Goal: Information Seeking & Learning: Check status

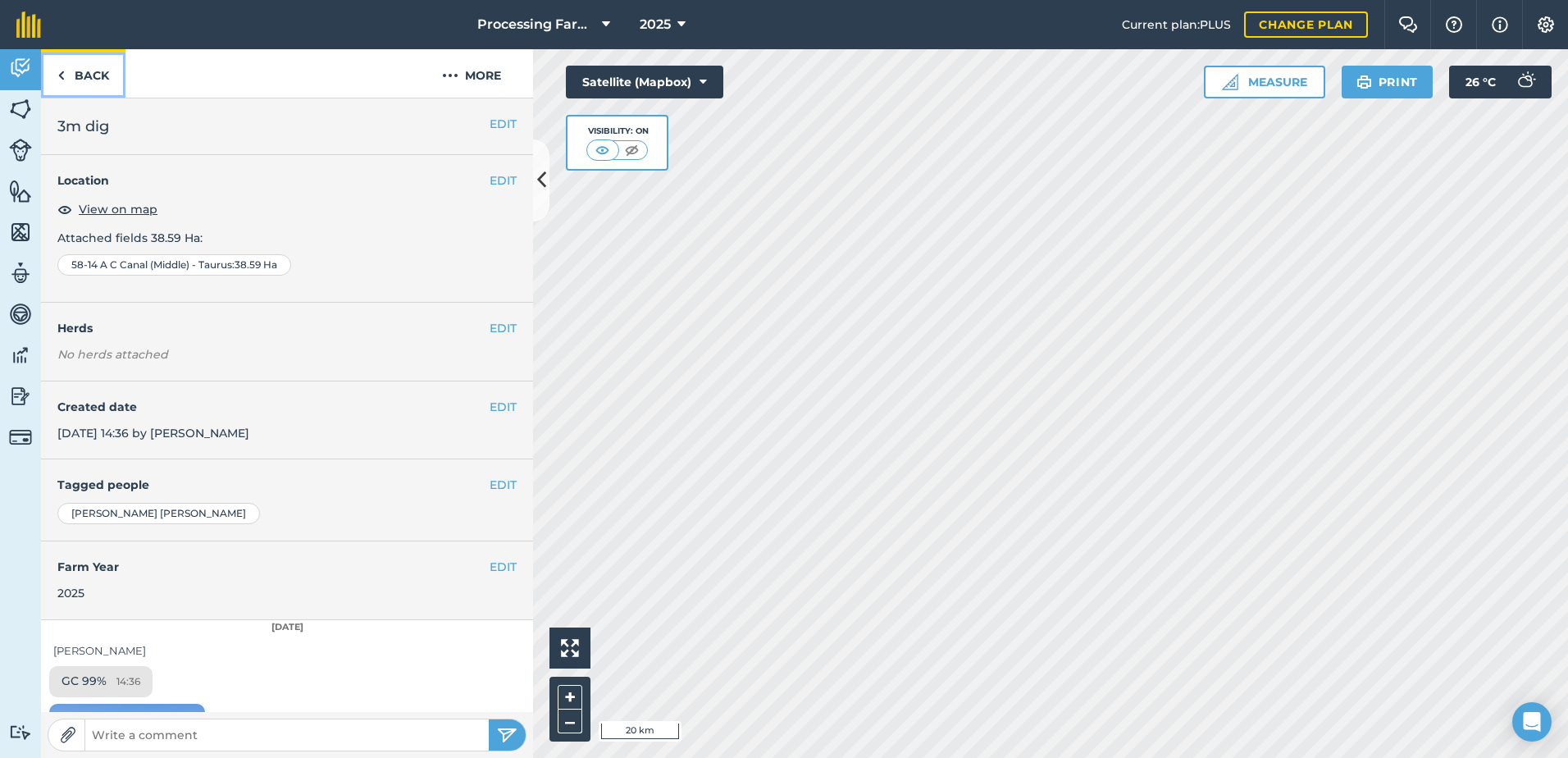
click at [66, 62] on link "Back" at bounding box center [82, 72] width 84 height 48
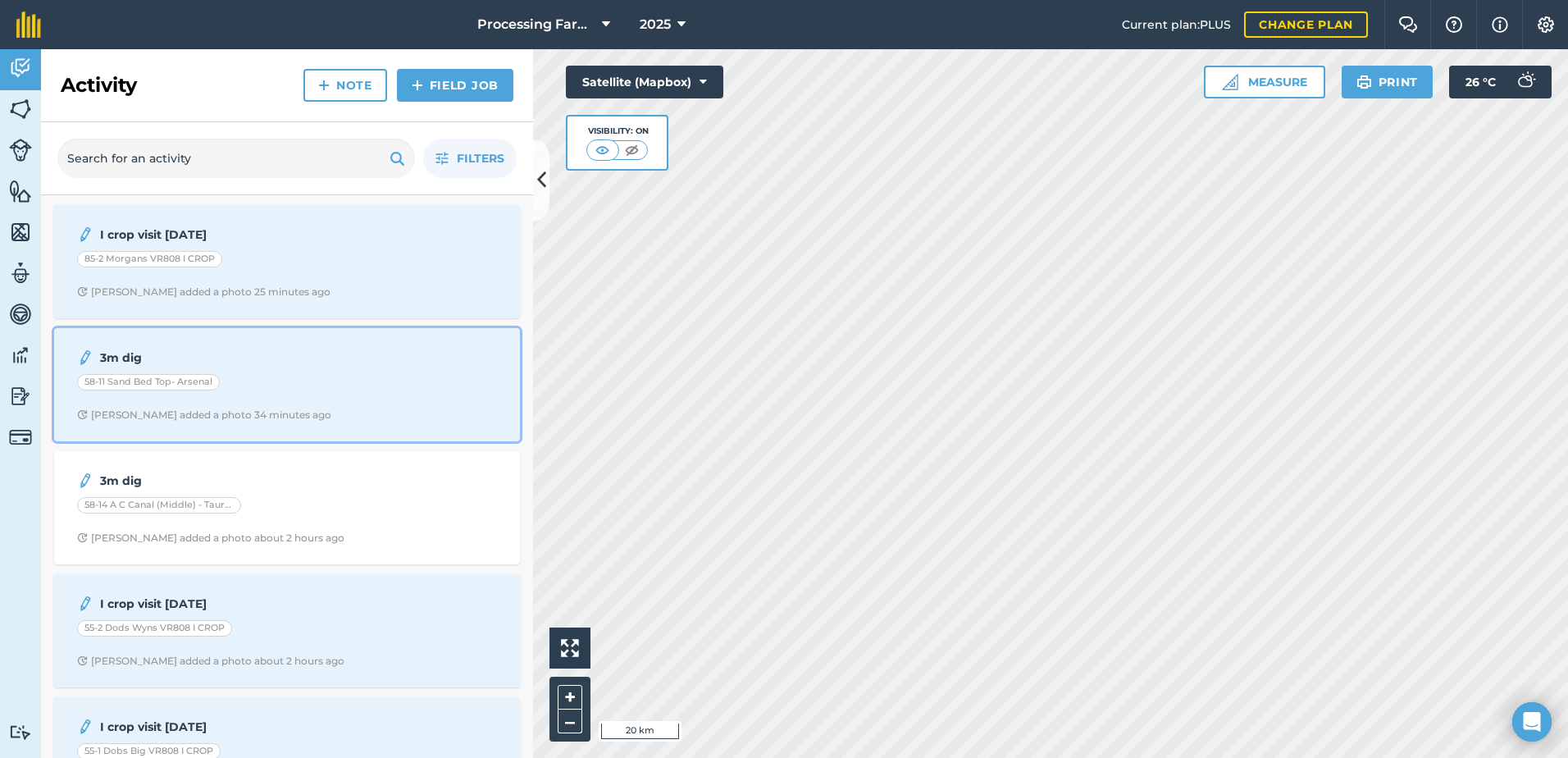
click at [355, 348] on div "3m dig" at bounding box center [287, 357] width 420 height 20
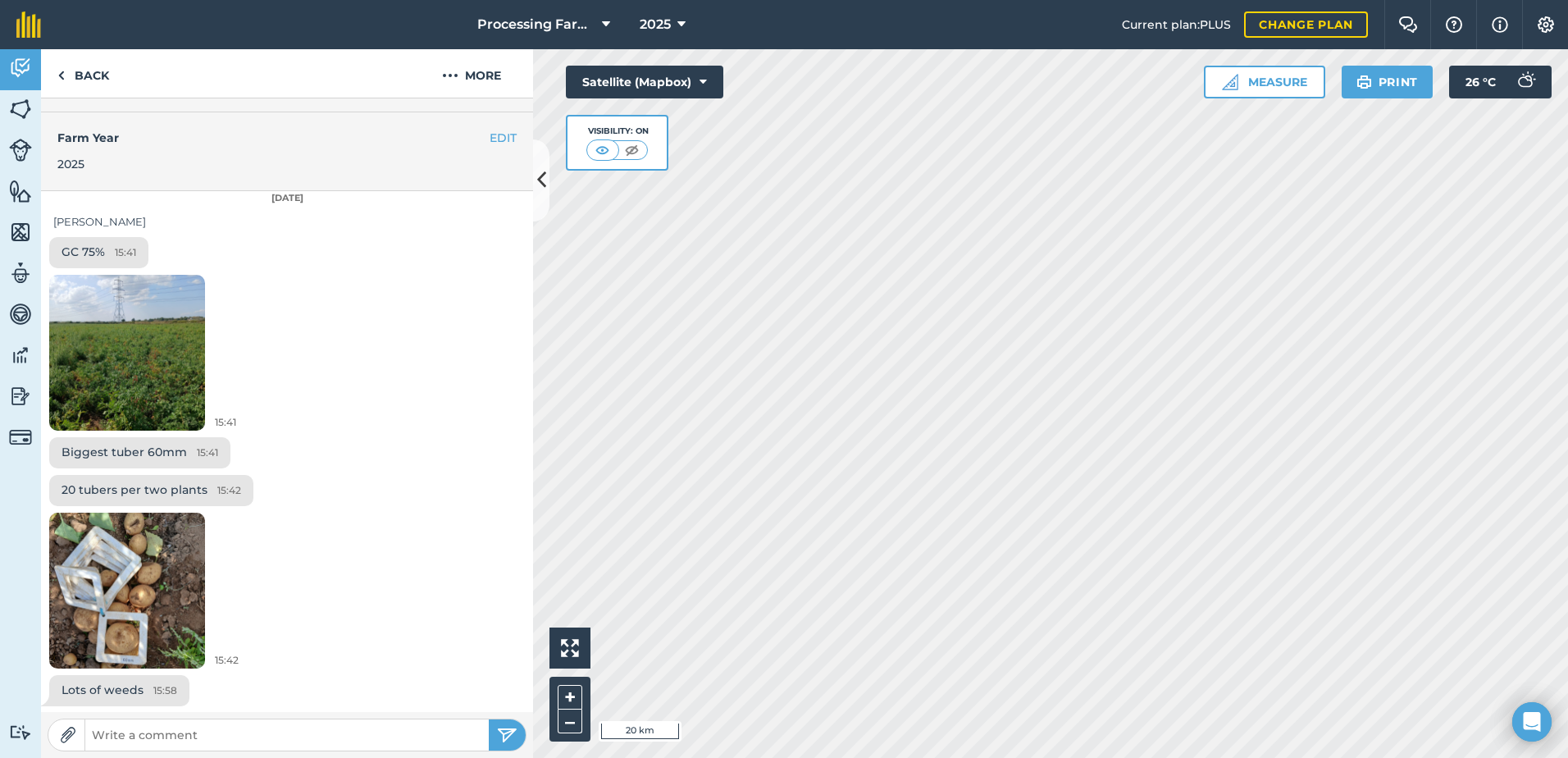
scroll to position [430, 0]
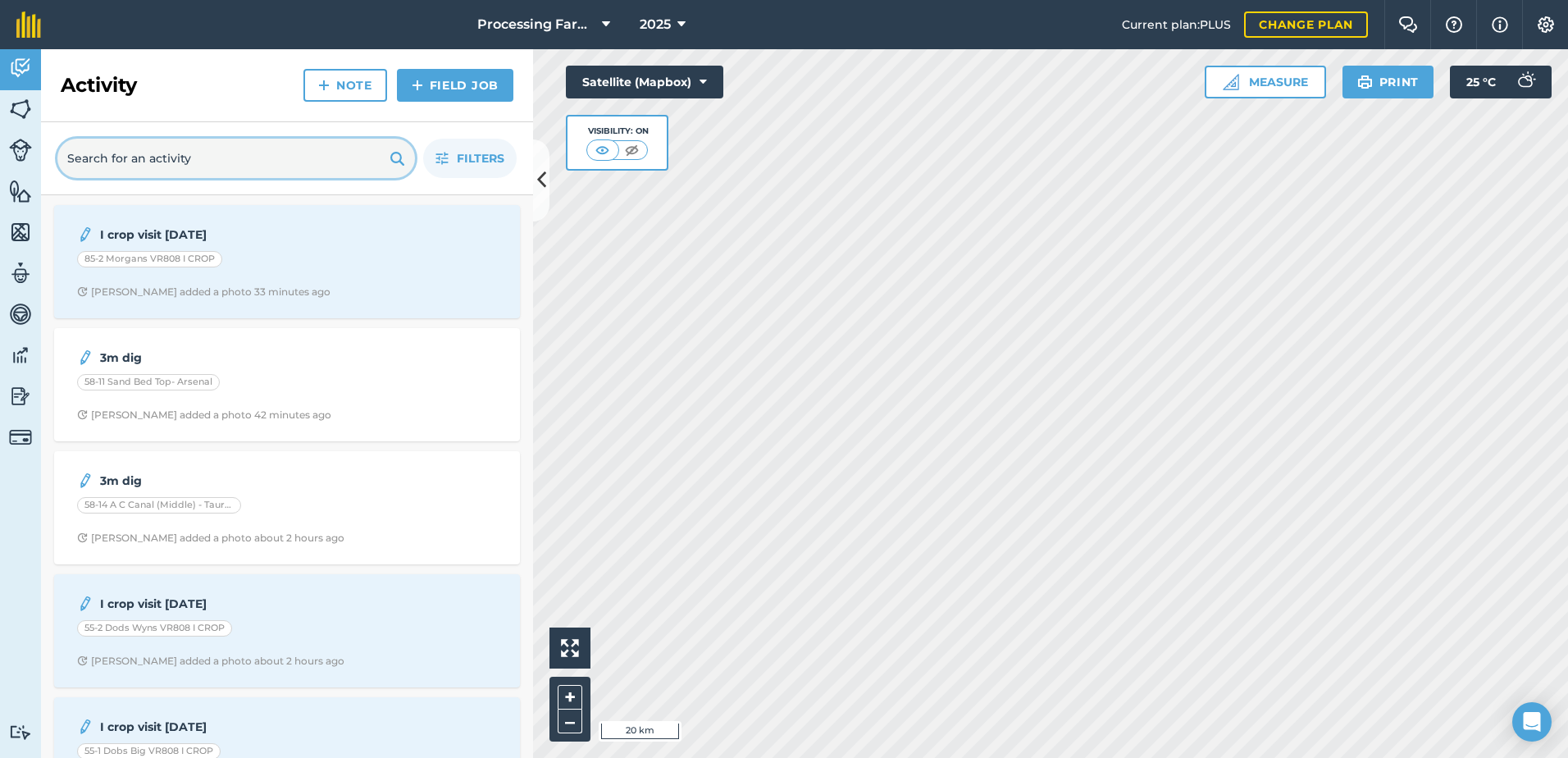
click at [113, 158] on input "text" at bounding box center [235, 158] width 357 height 40
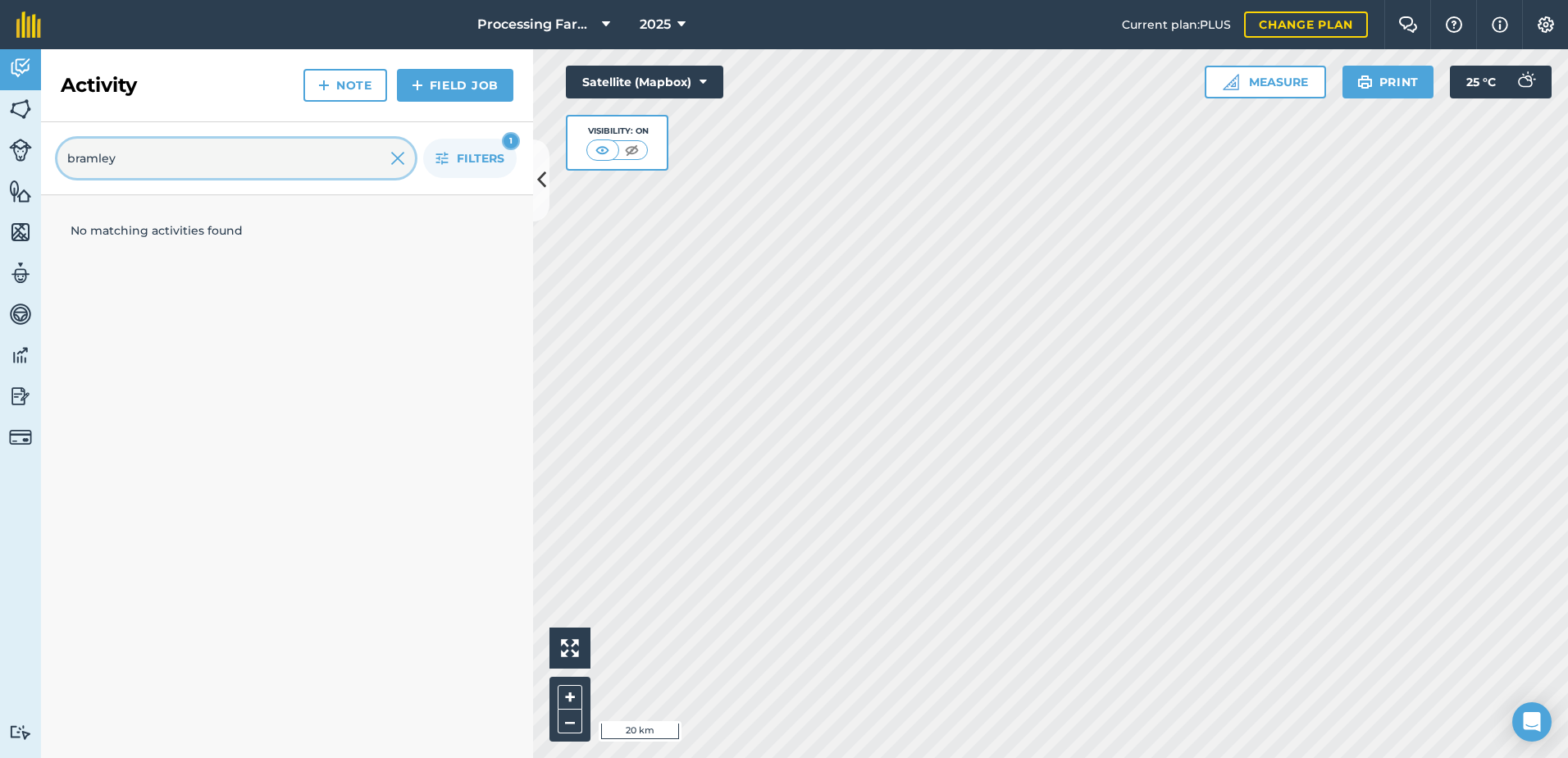
type input "bramley"
click at [13, 117] on img at bounding box center [20, 109] width 23 height 24
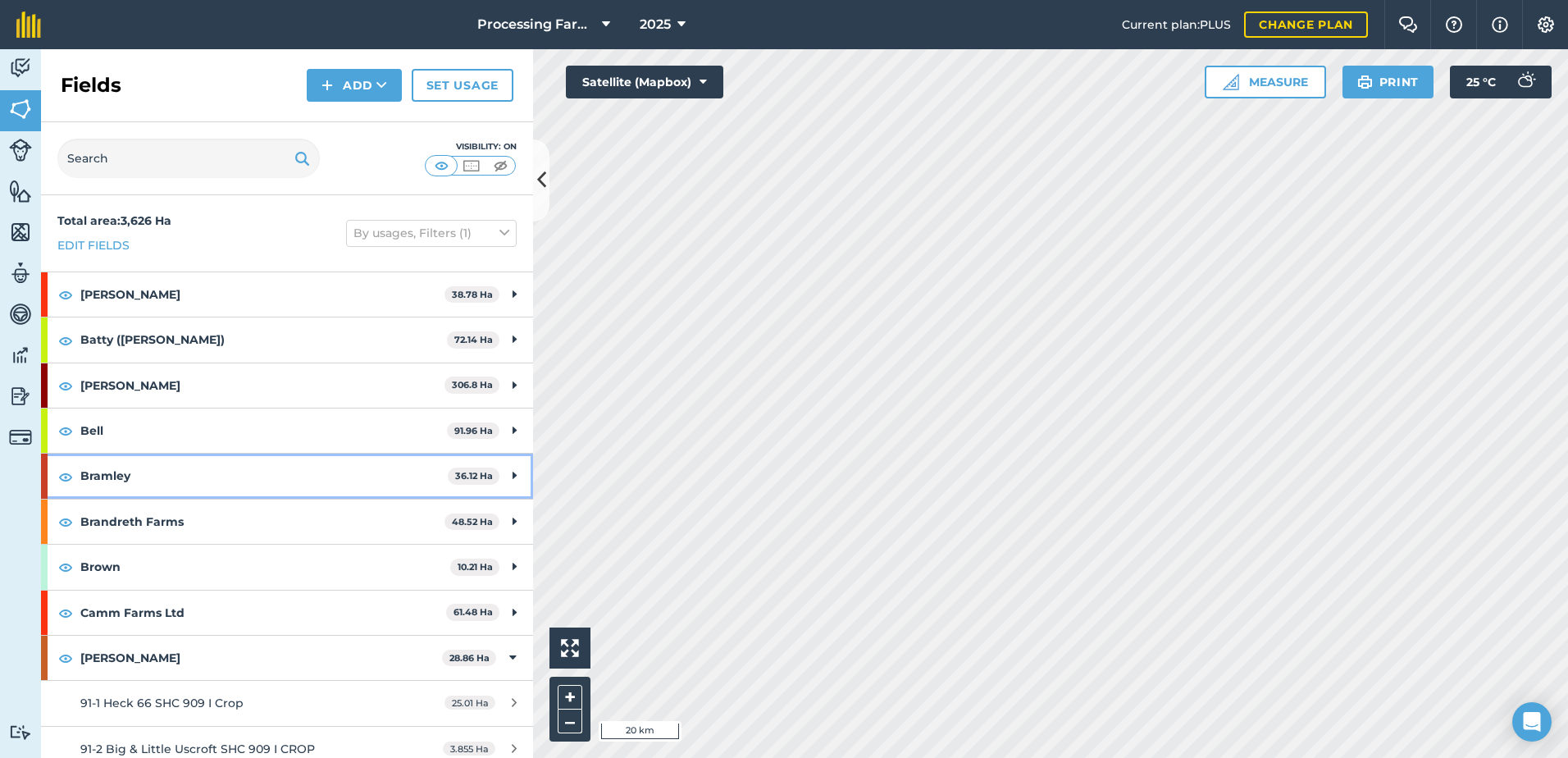
click at [102, 473] on strong "Bramley" at bounding box center [264, 475] width 367 height 44
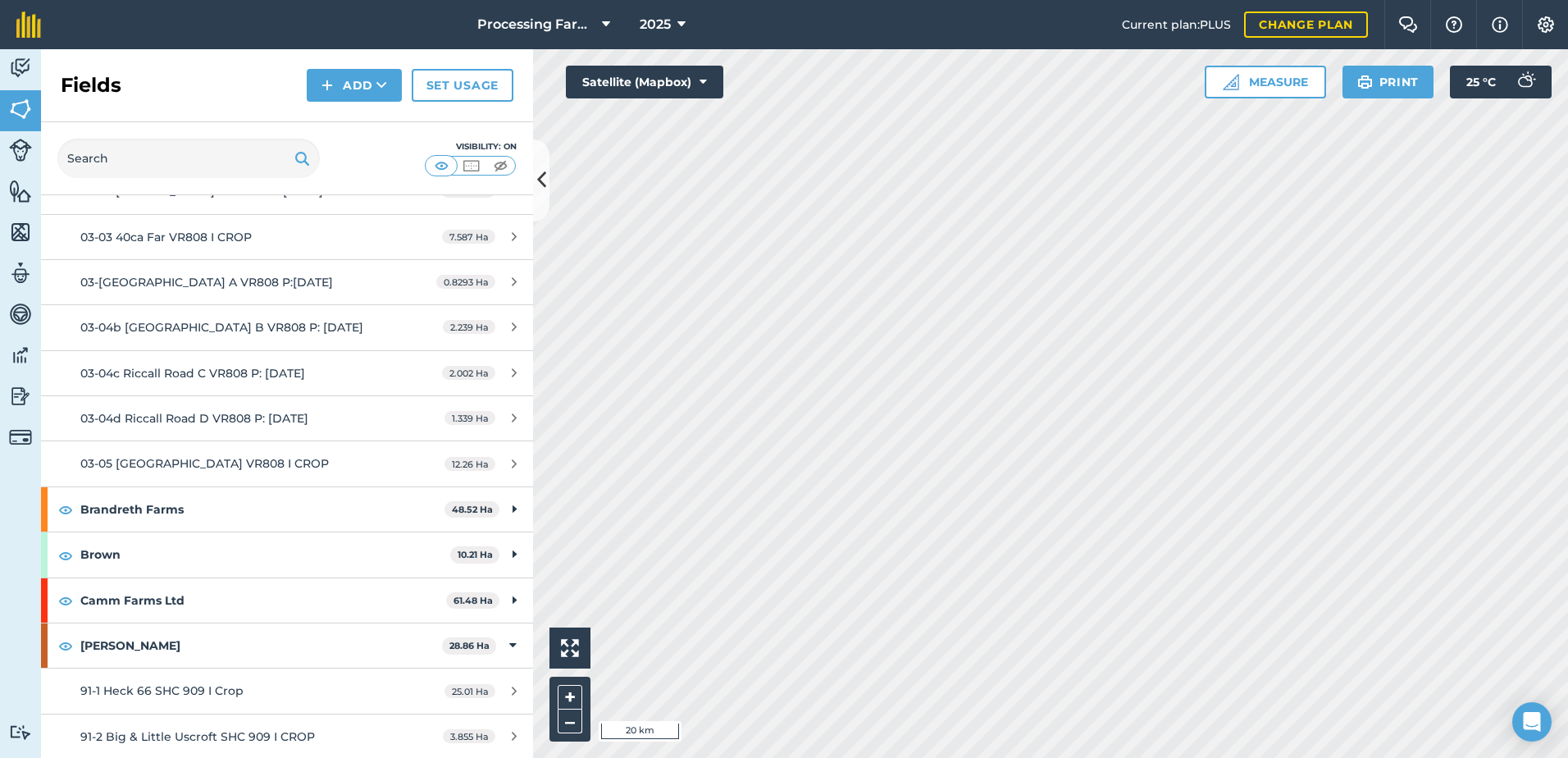
scroll to position [410, 0]
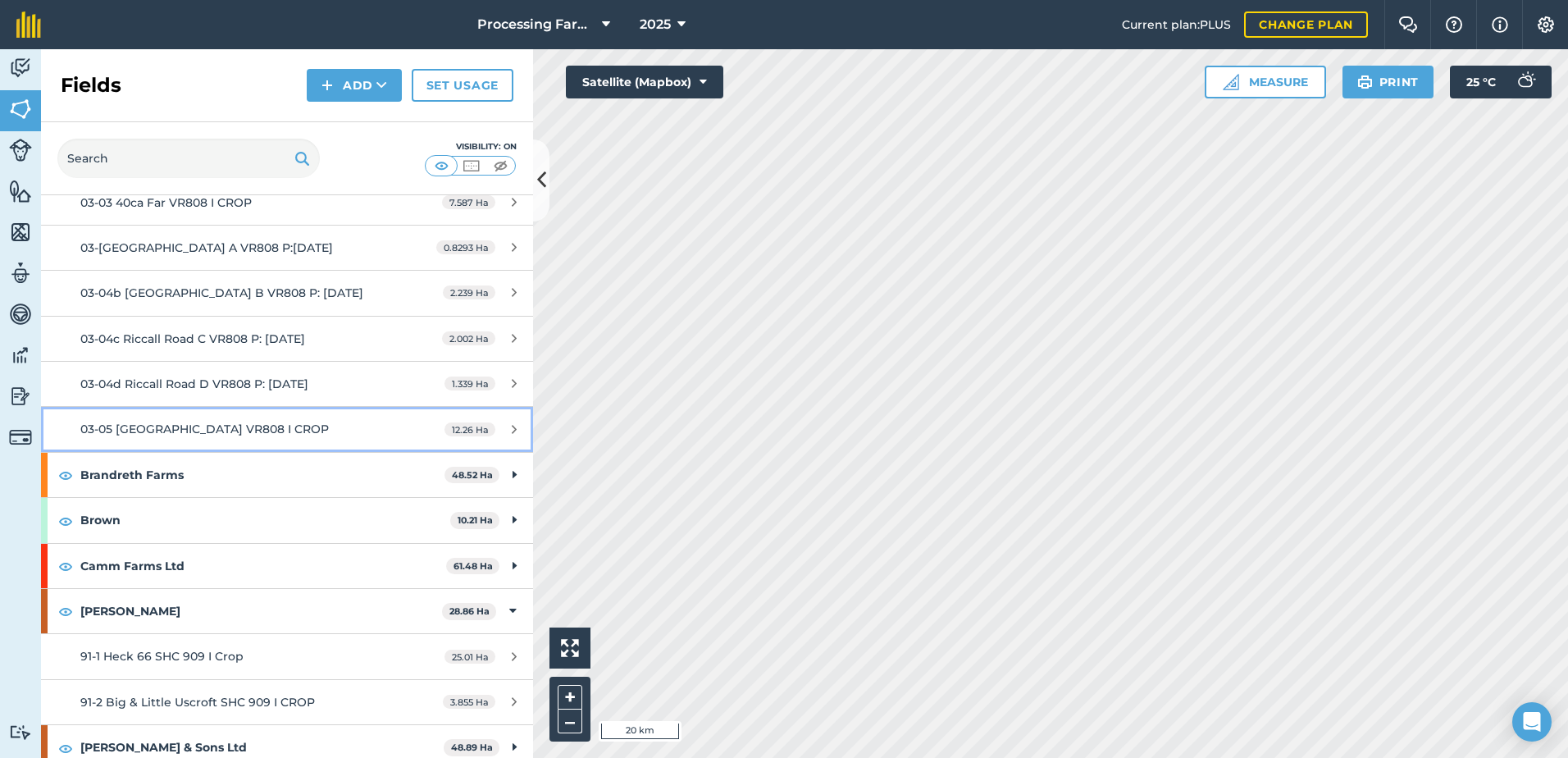
click at [226, 434] on span "03-05 [GEOGRAPHIC_DATA] VR808 I CROP" at bounding box center [204, 429] width 249 height 14
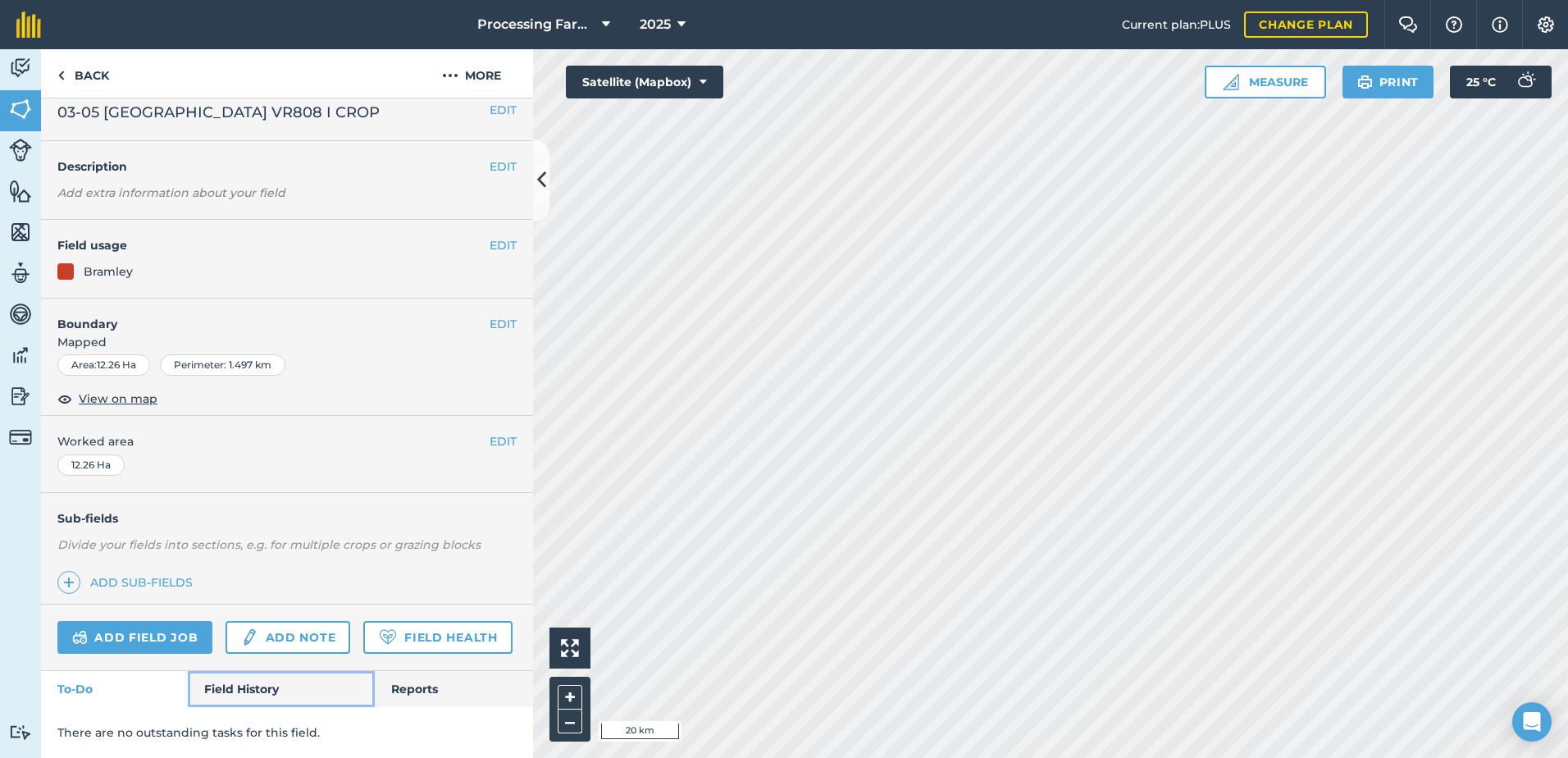
click at [222, 688] on link "Field History" at bounding box center [281, 688] width 186 height 36
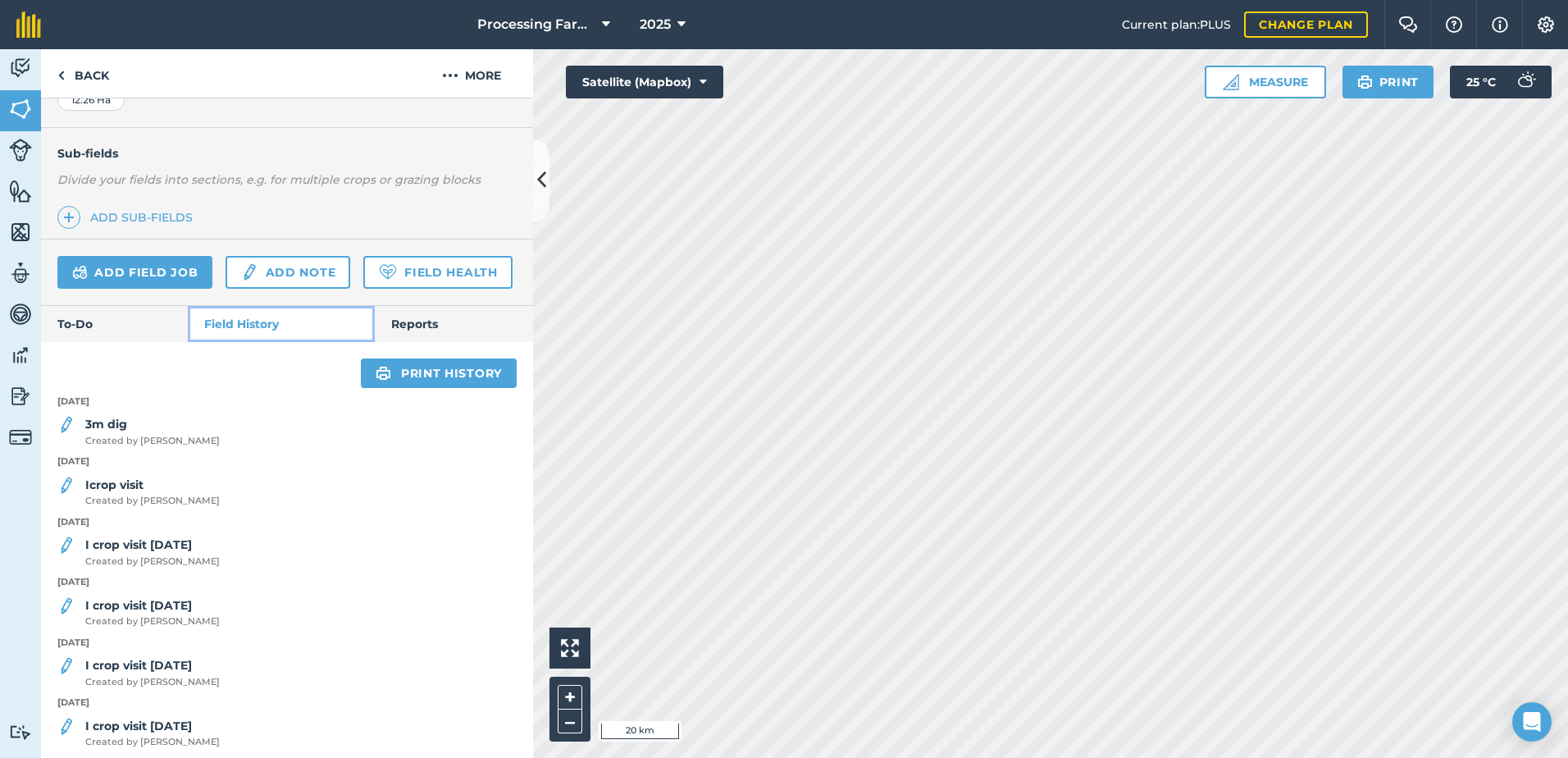
scroll to position [388, 0]
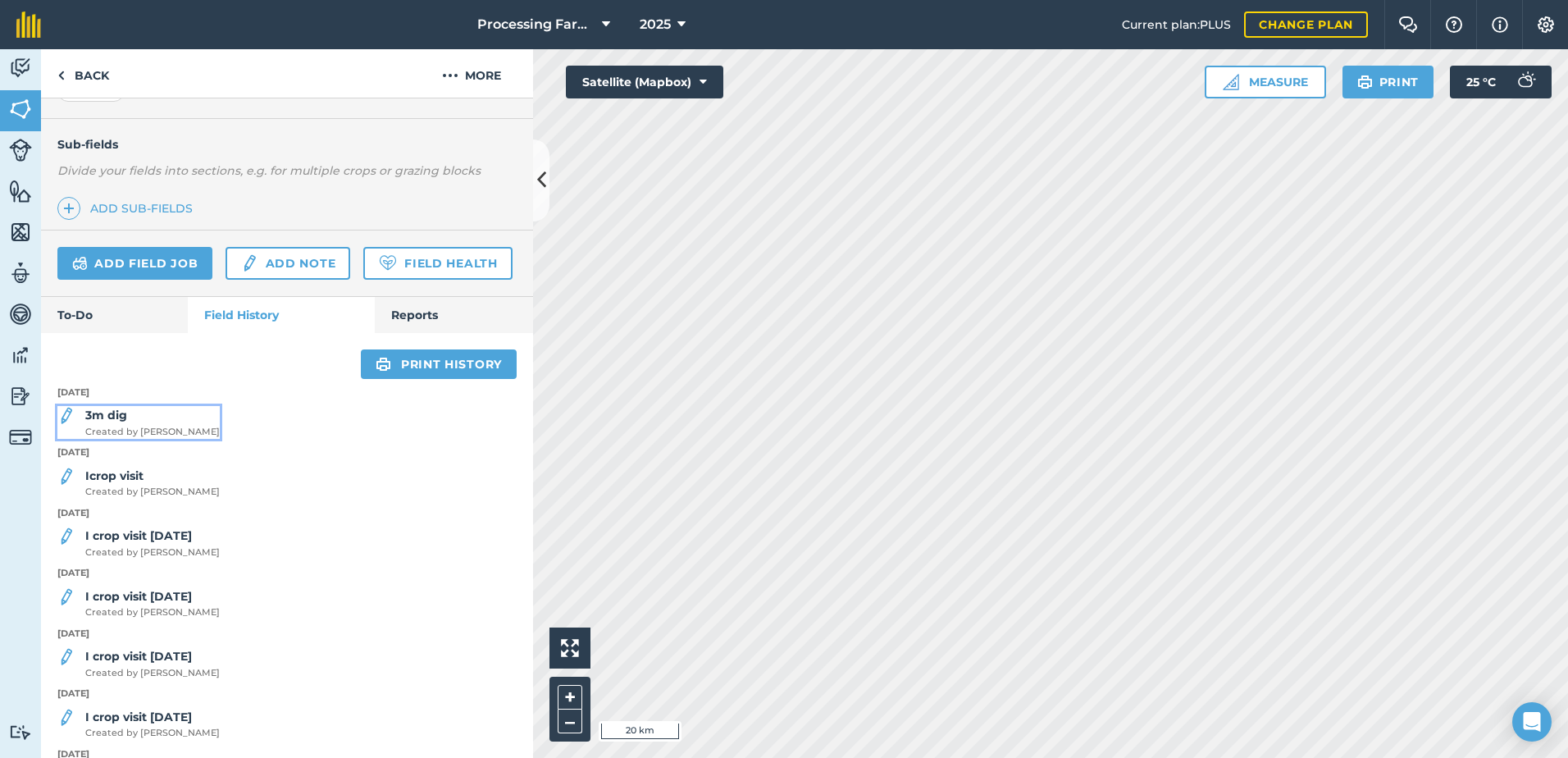
click at [143, 440] on span "Created by Naomi C" at bounding box center [152, 432] width 135 height 14
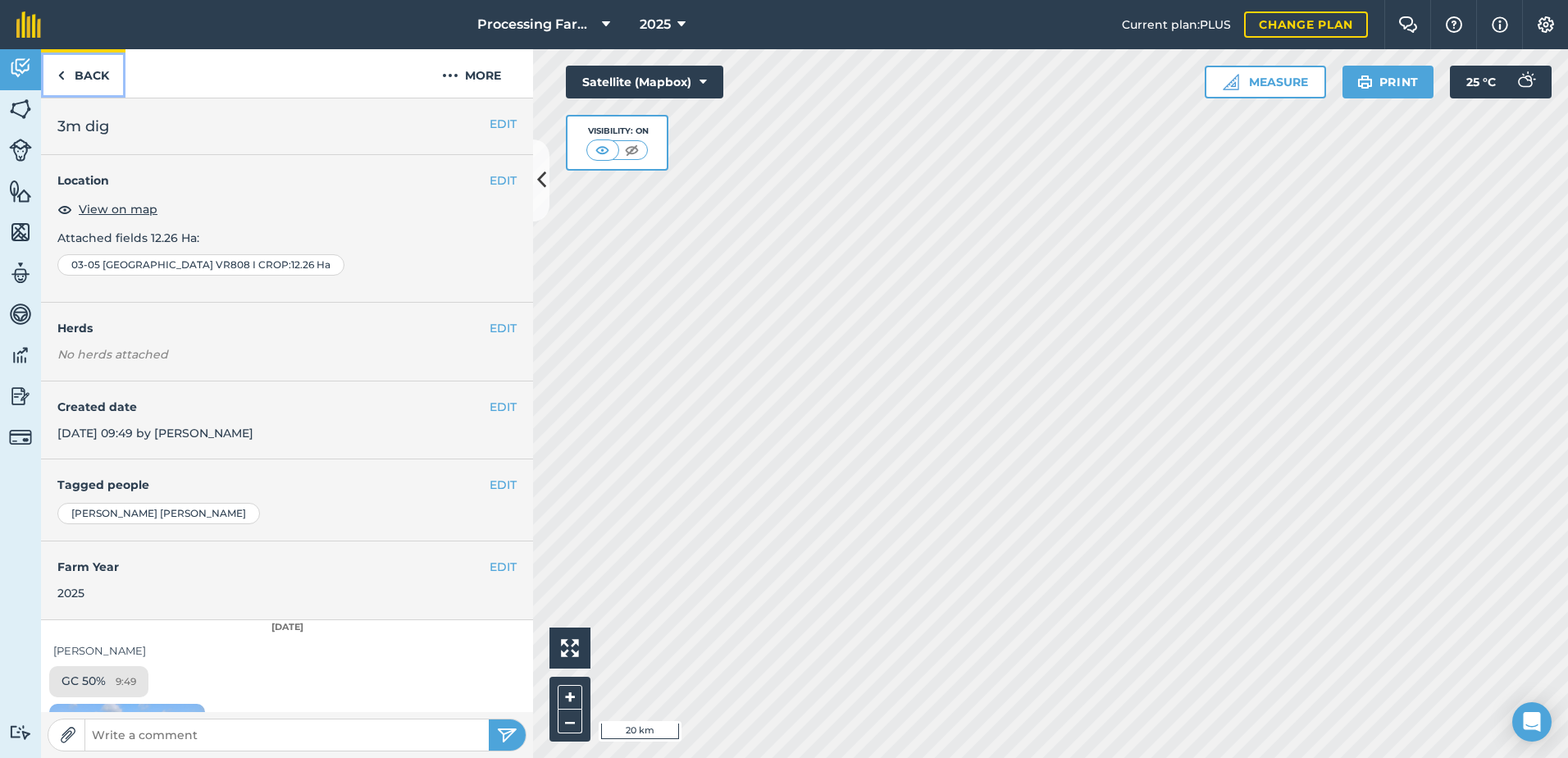
click at [102, 75] on link "Back" at bounding box center [82, 72] width 84 height 48
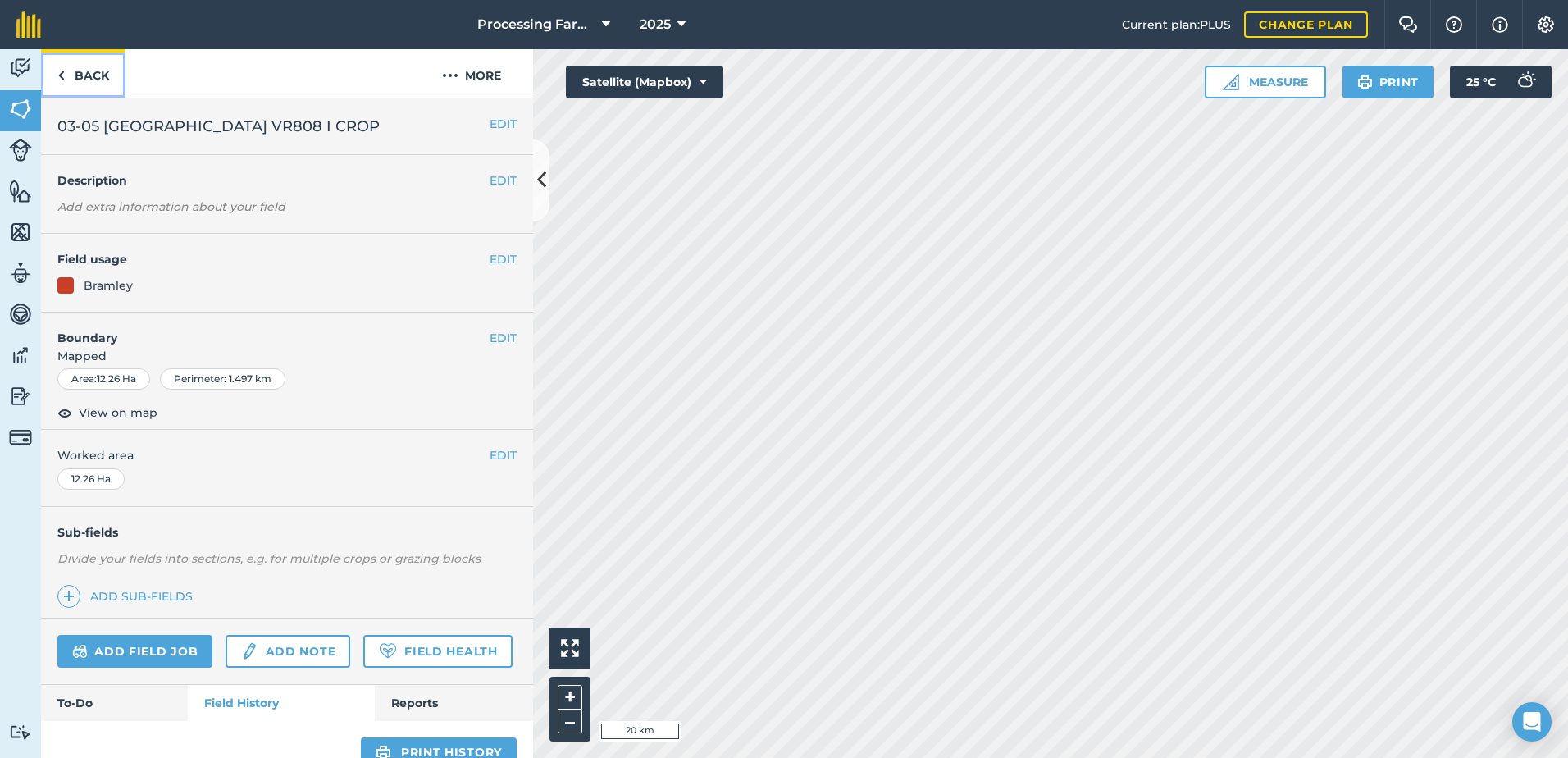
click at [86, 86] on link "Back" at bounding box center [82, 72] width 84 height 48
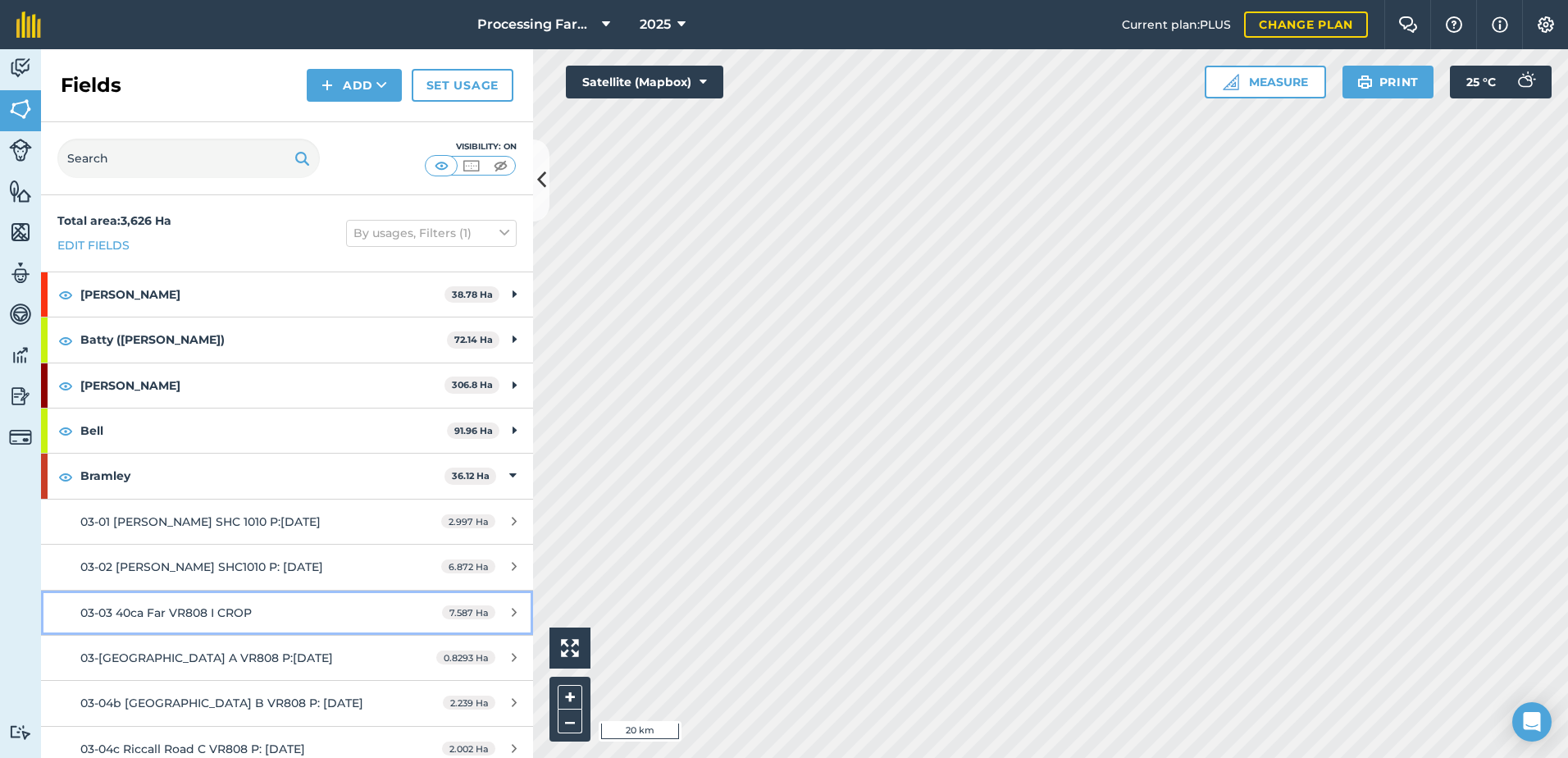
click at [233, 611] on span "03-03 40ca Far VR808 I CROP" at bounding box center [166, 612] width 171 height 14
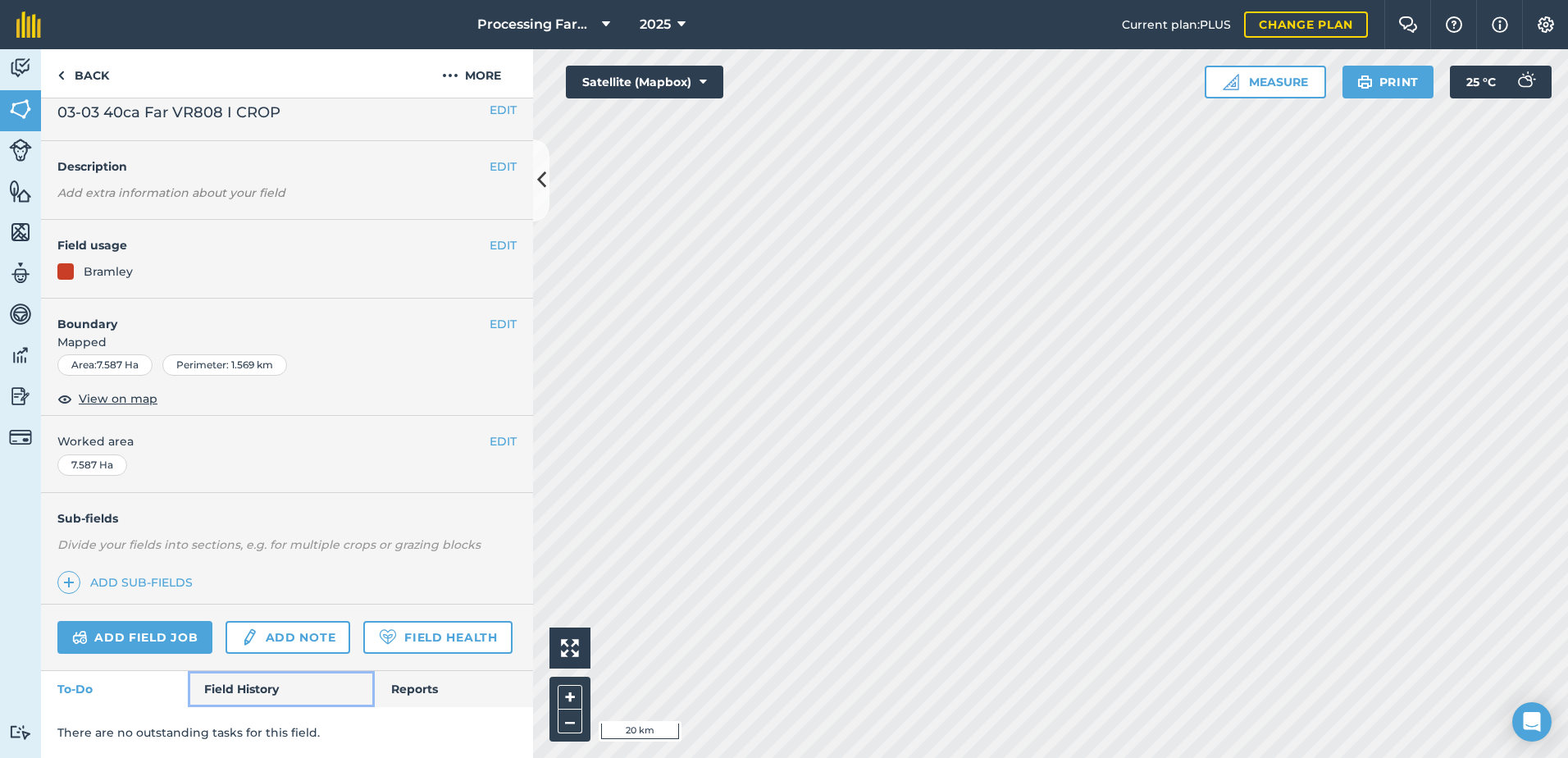
click at [241, 676] on link "Field History" at bounding box center [281, 688] width 186 height 36
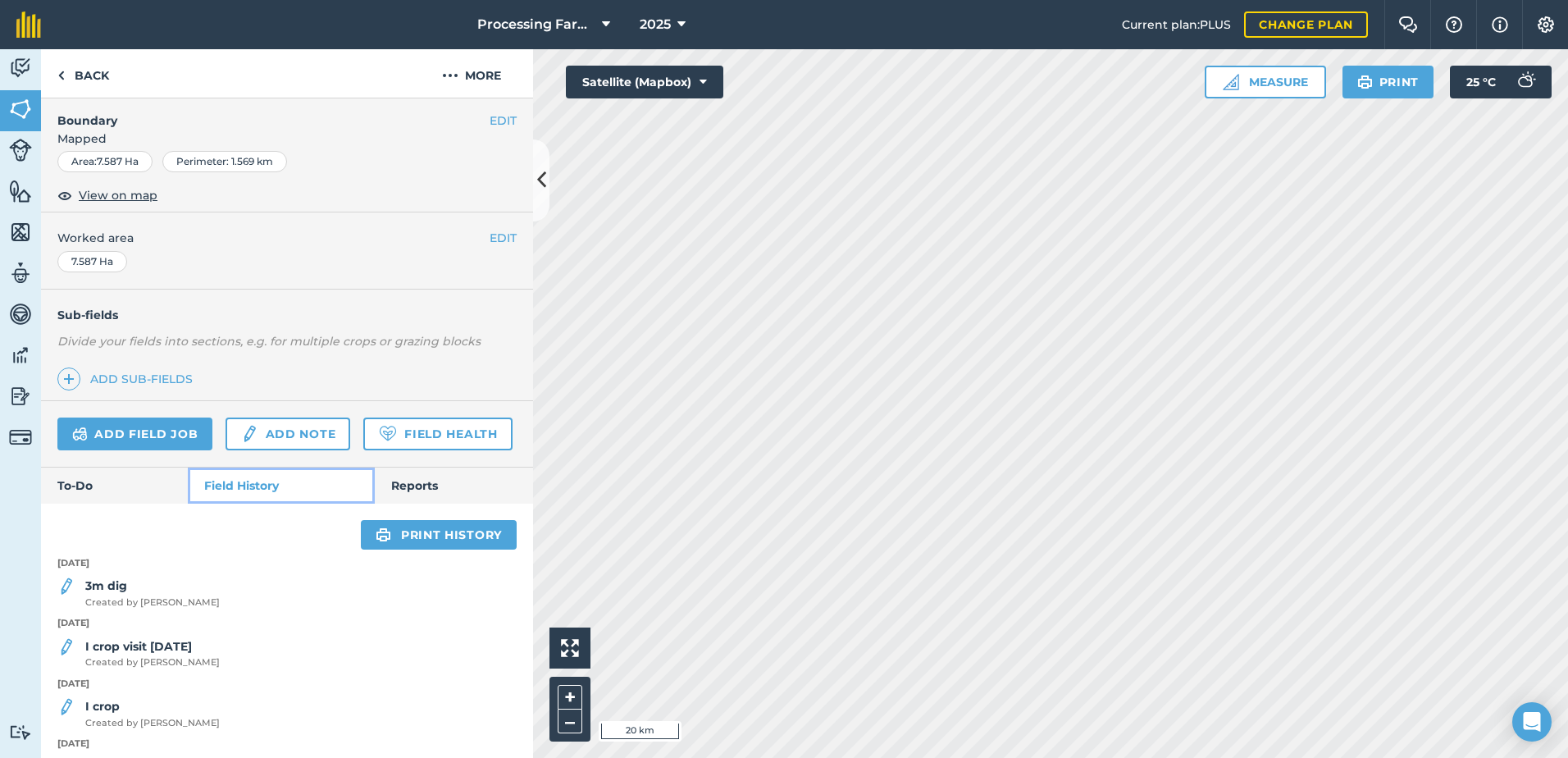
scroll to position [223, 0]
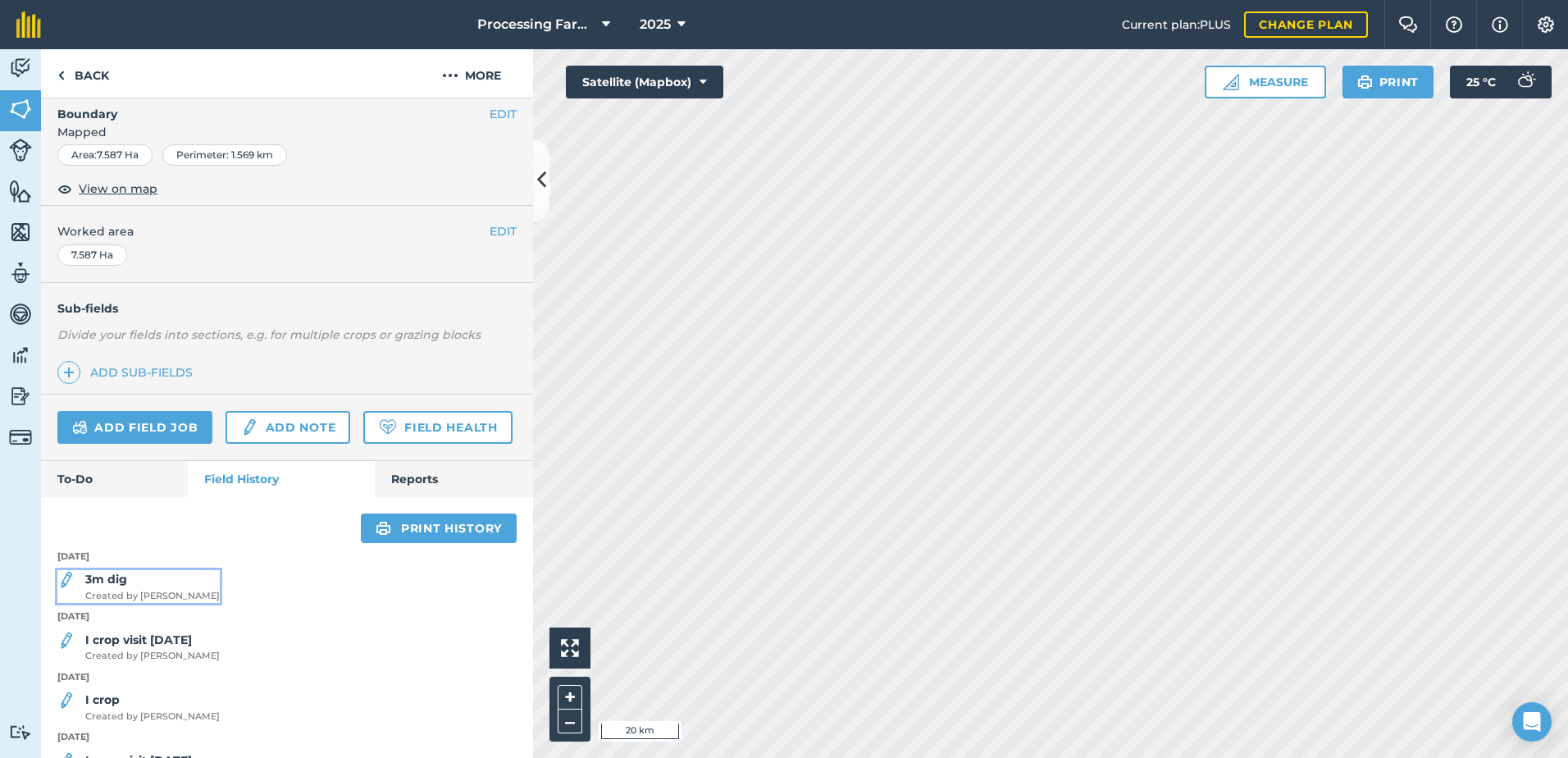
click at [173, 603] on span "Created by Naomi C" at bounding box center [152, 596] width 135 height 14
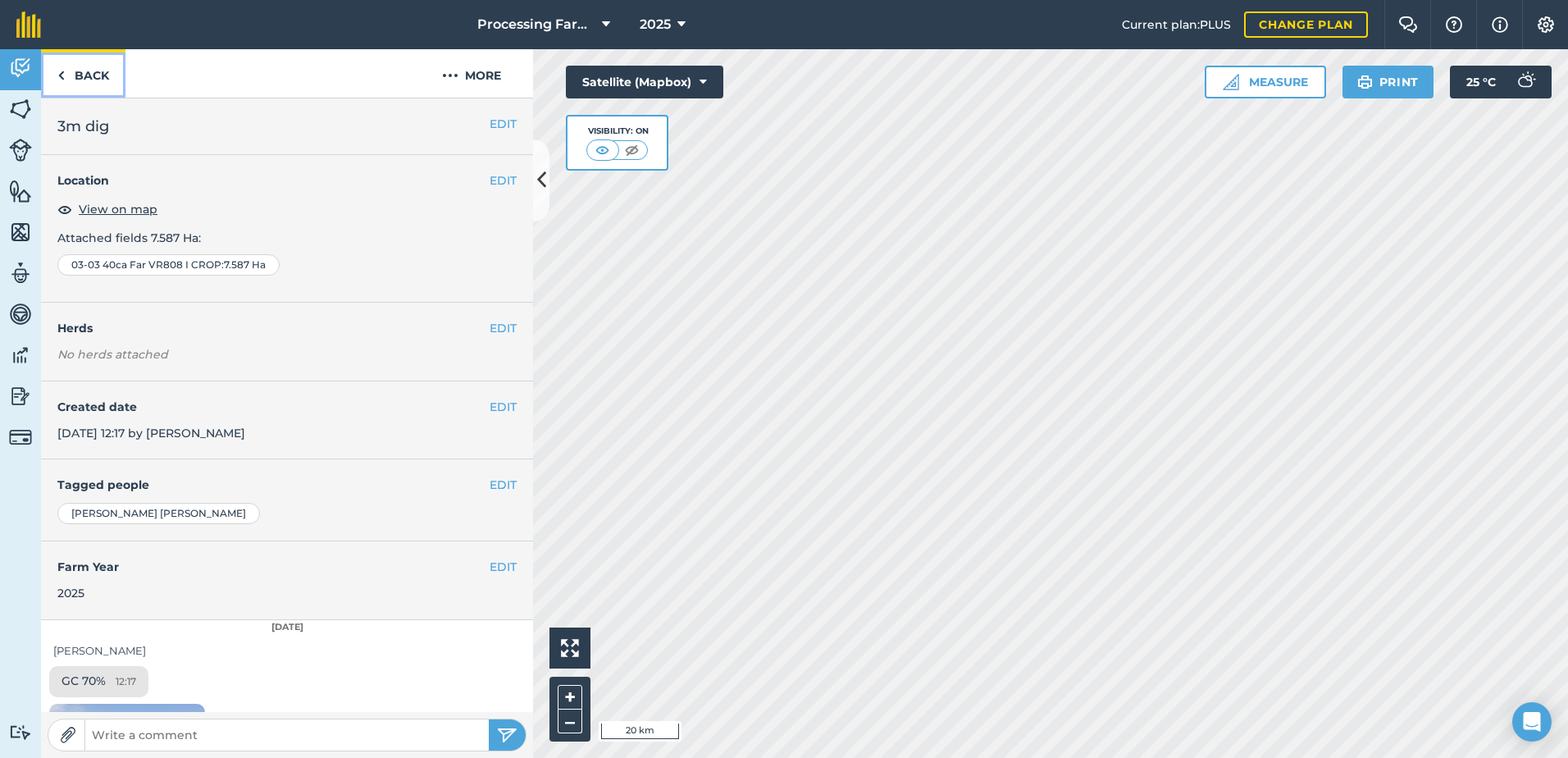
click at [88, 74] on link "Back" at bounding box center [82, 72] width 84 height 48
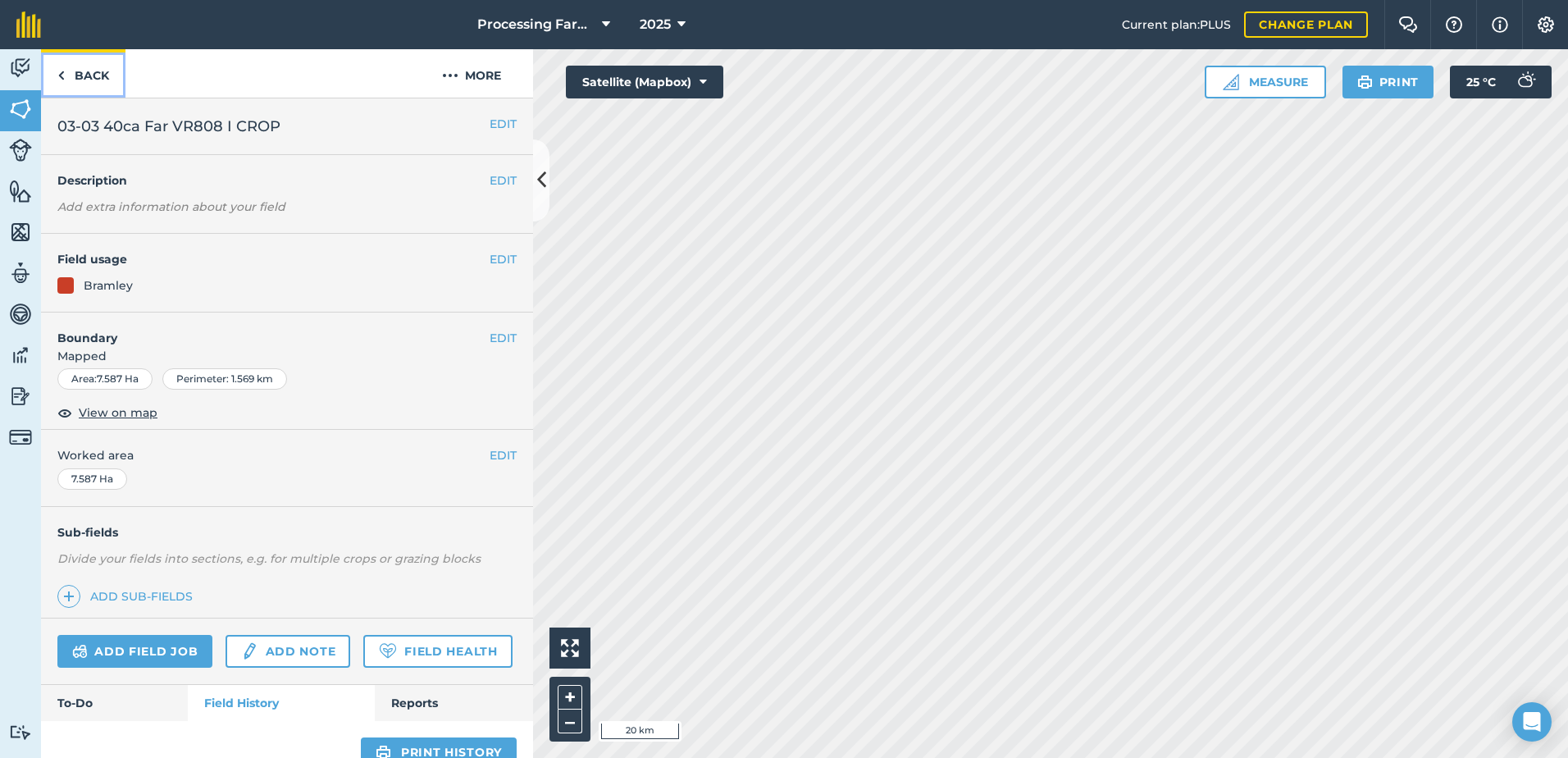
click at [88, 74] on link "Back" at bounding box center [82, 72] width 84 height 48
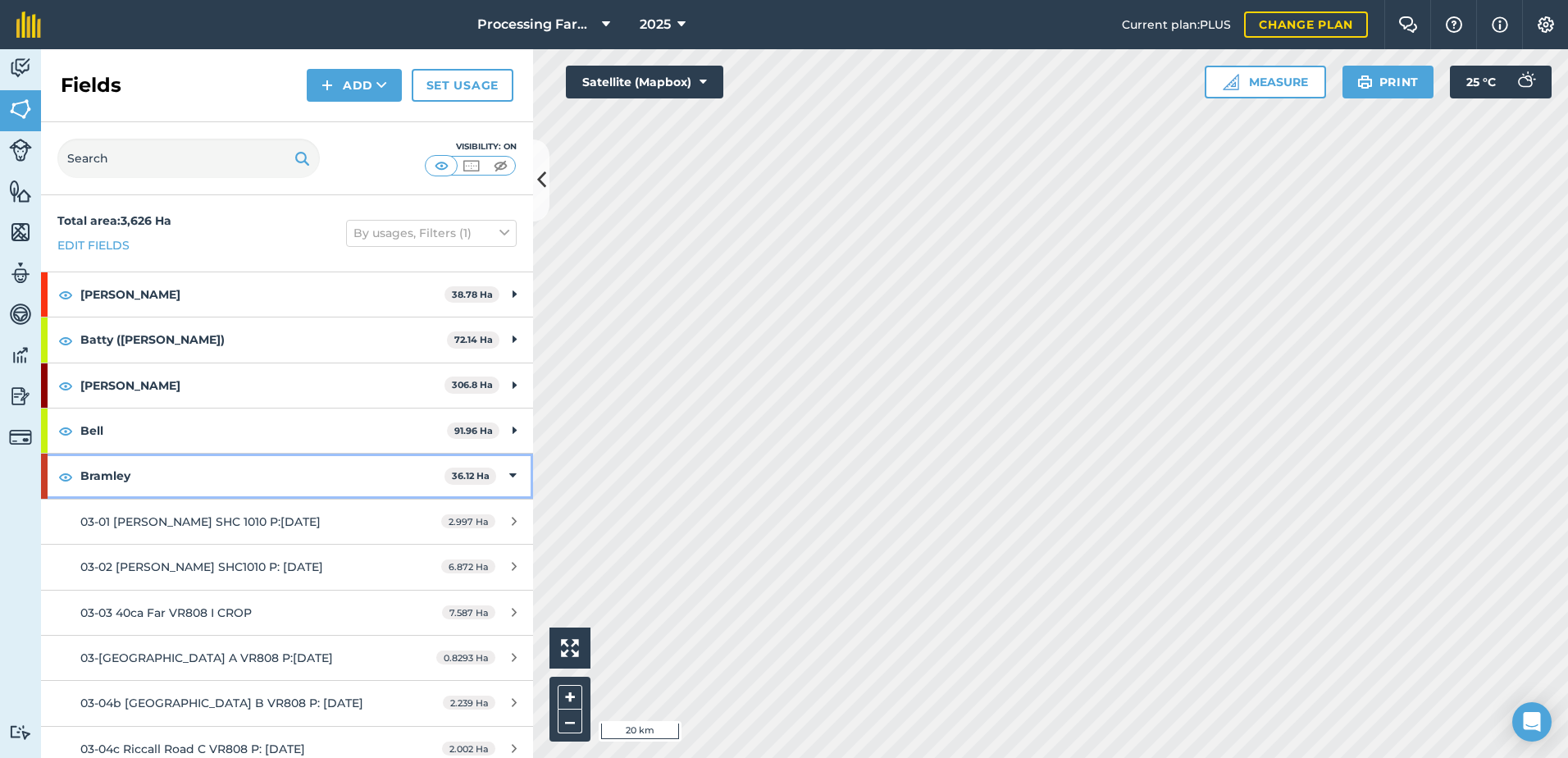
click at [117, 473] on strong "Bramley" at bounding box center [262, 475] width 364 height 44
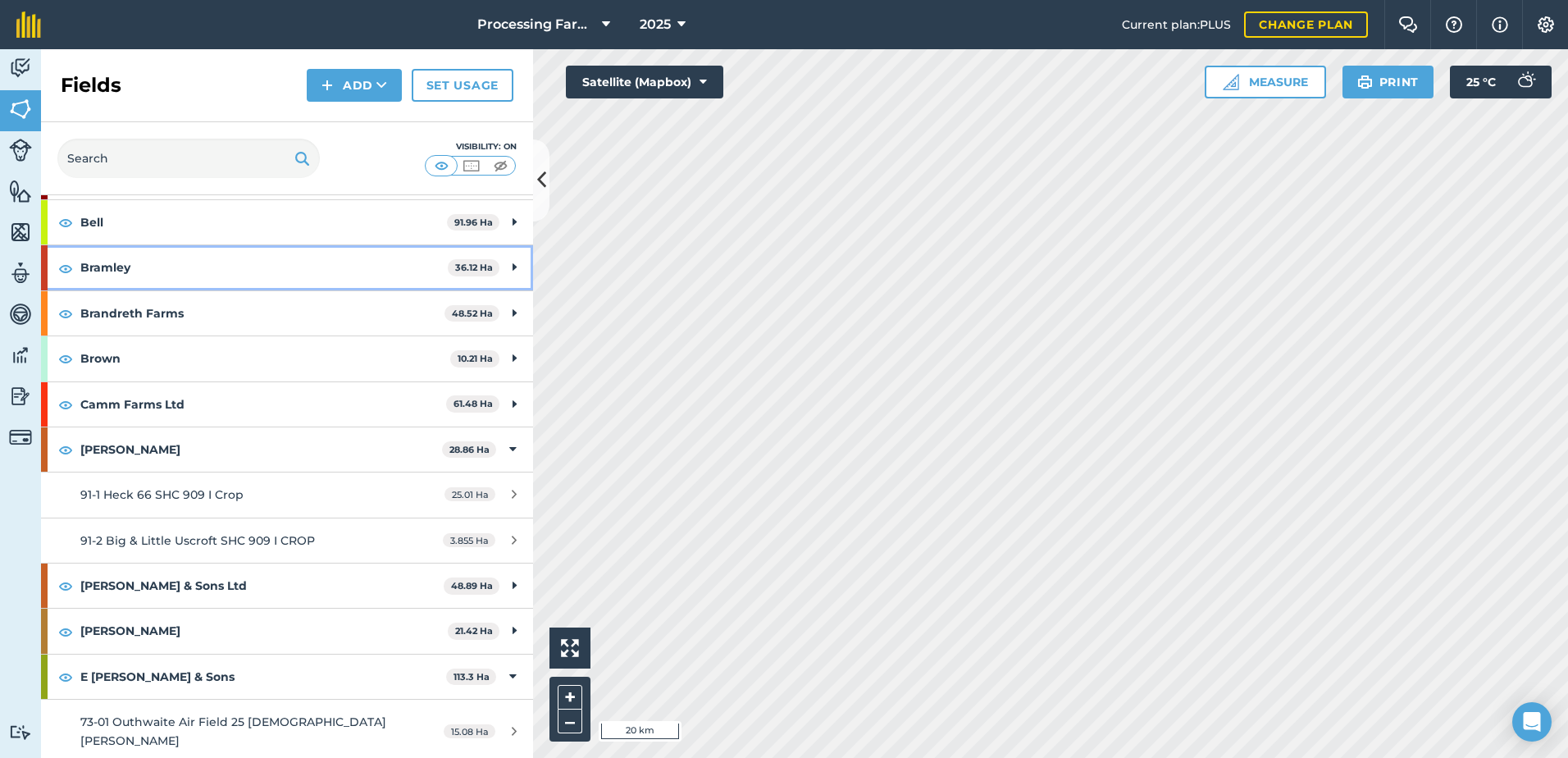
scroll to position [246, 0]
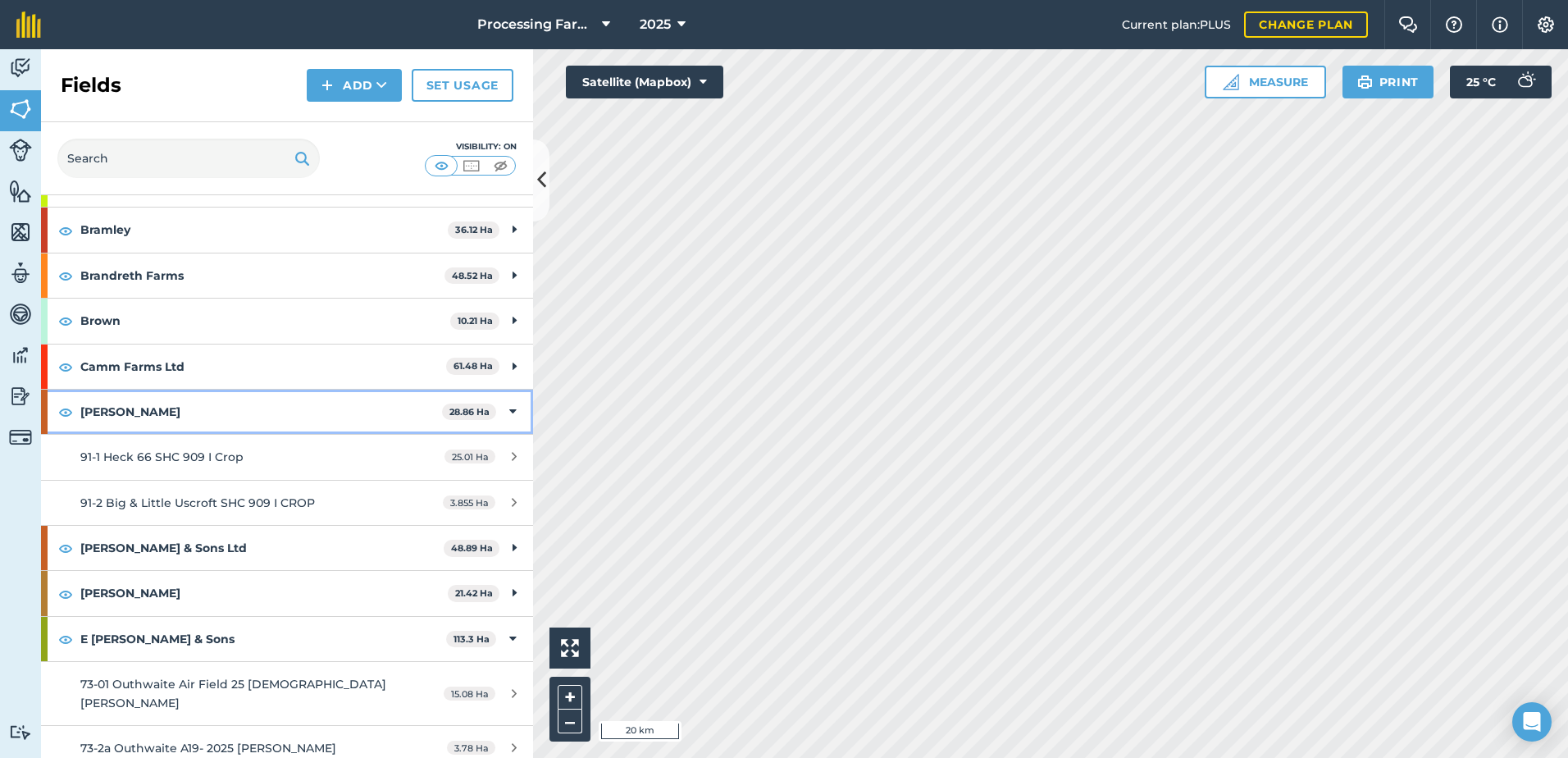
click at [100, 412] on strong "[PERSON_NAME]" at bounding box center [261, 412] width 362 height 44
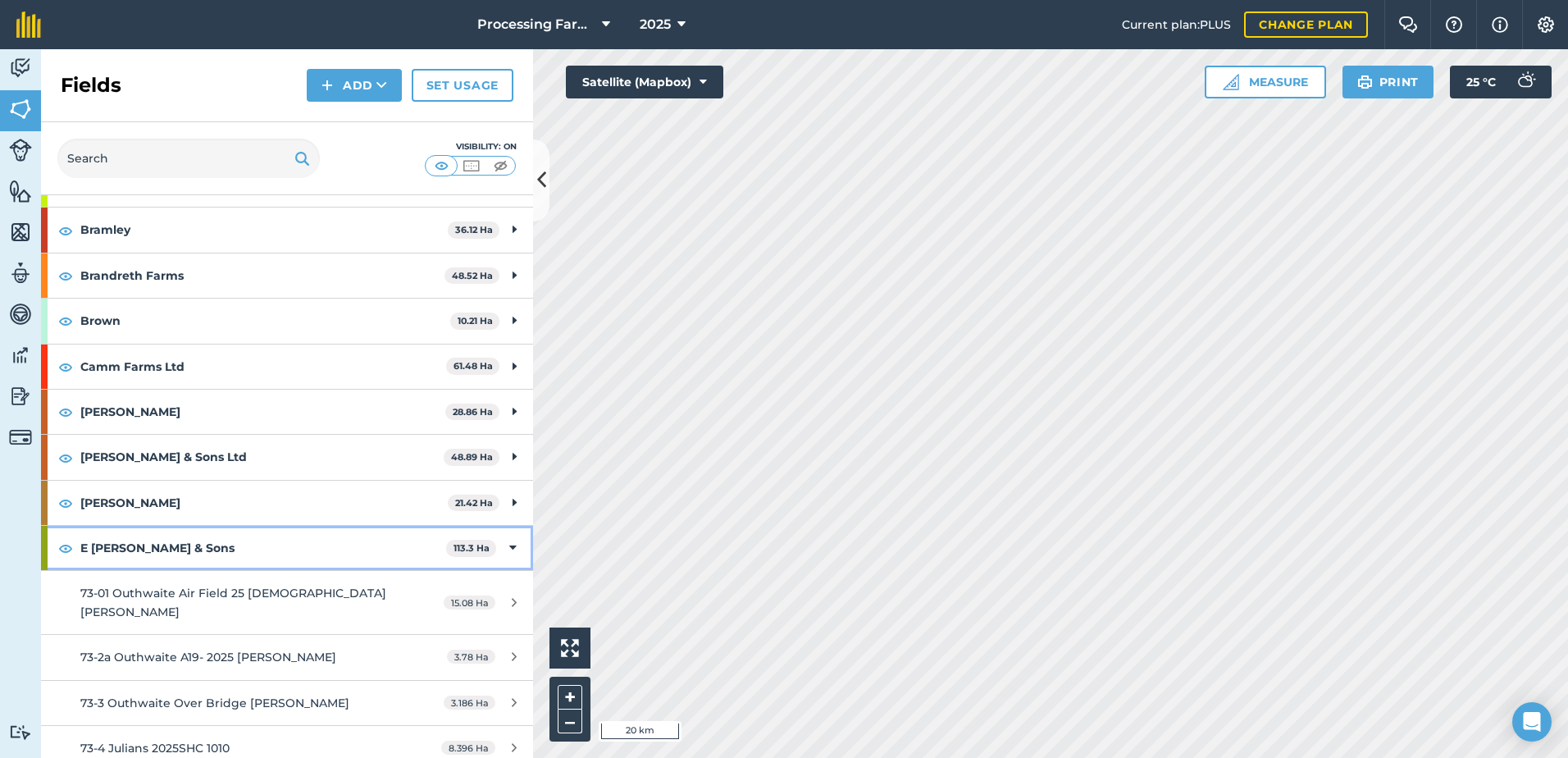
click at [125, 551] on strong "E [PERSON_NAME] & Sons" at bounding box center [263, 547] width 366 height 44
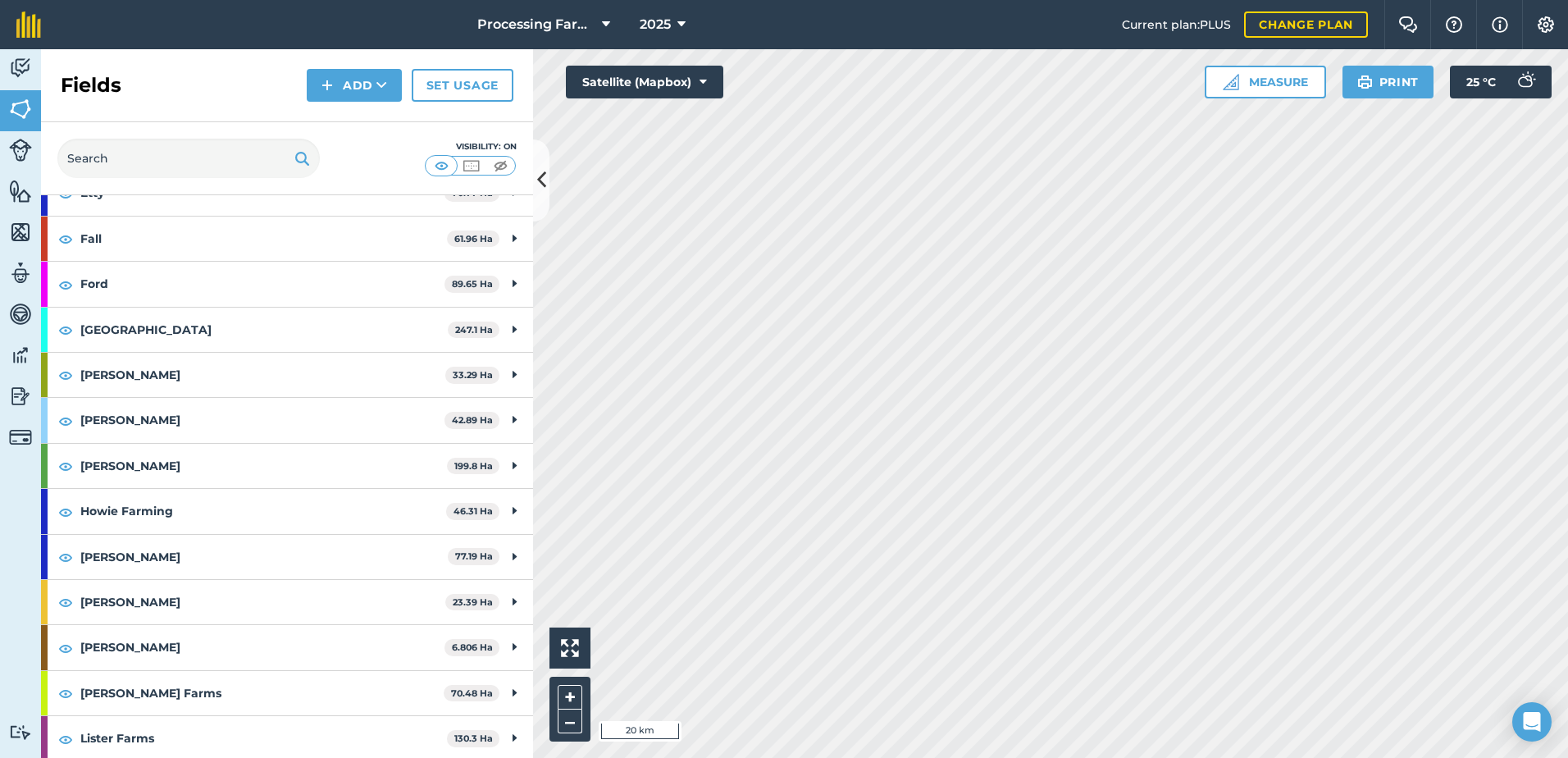
scroll to position [656, 0]
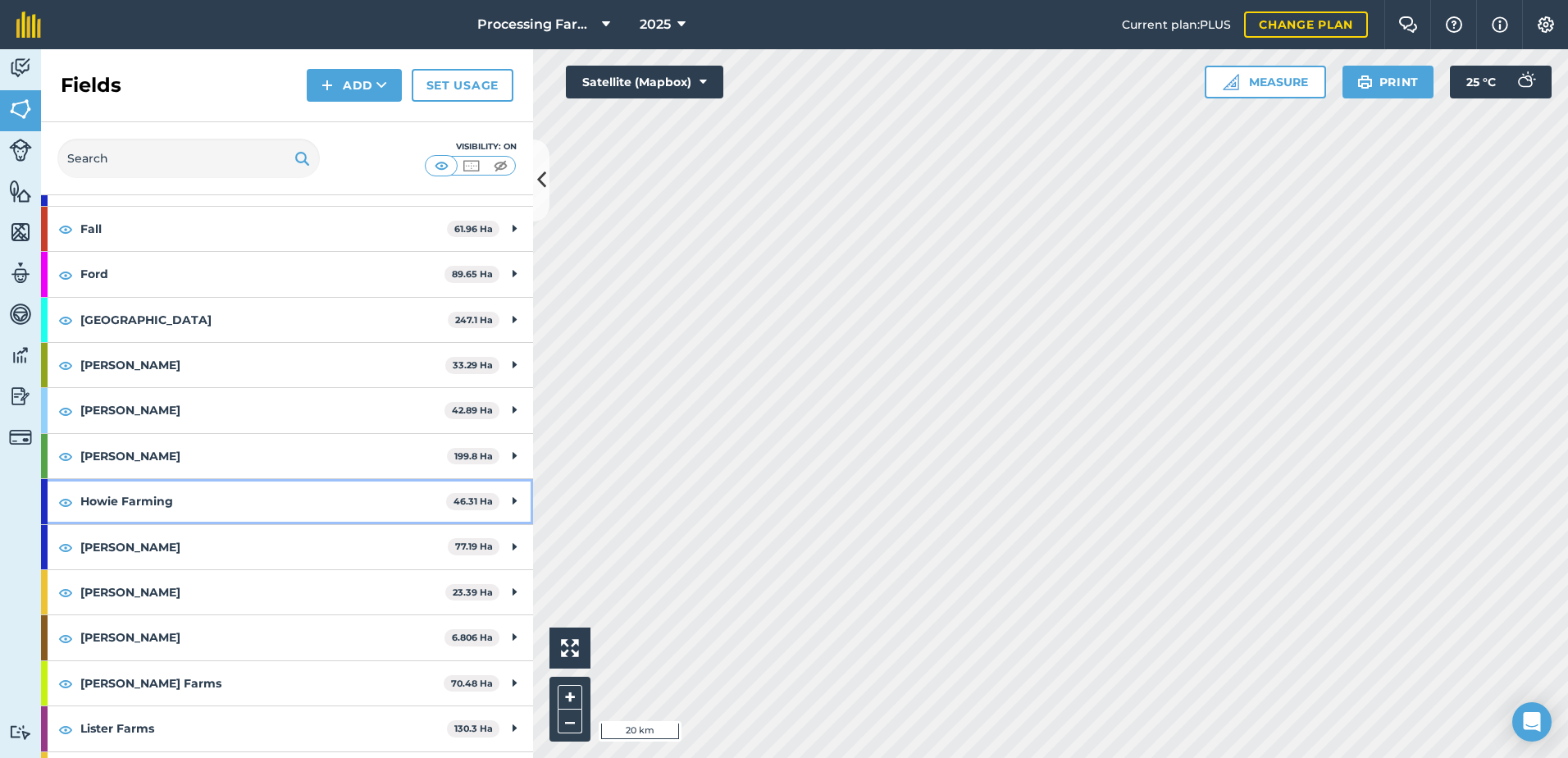
click at [128, 507] on strong "Howie Farming" at bounding box center [263, 500] width 366 height 44
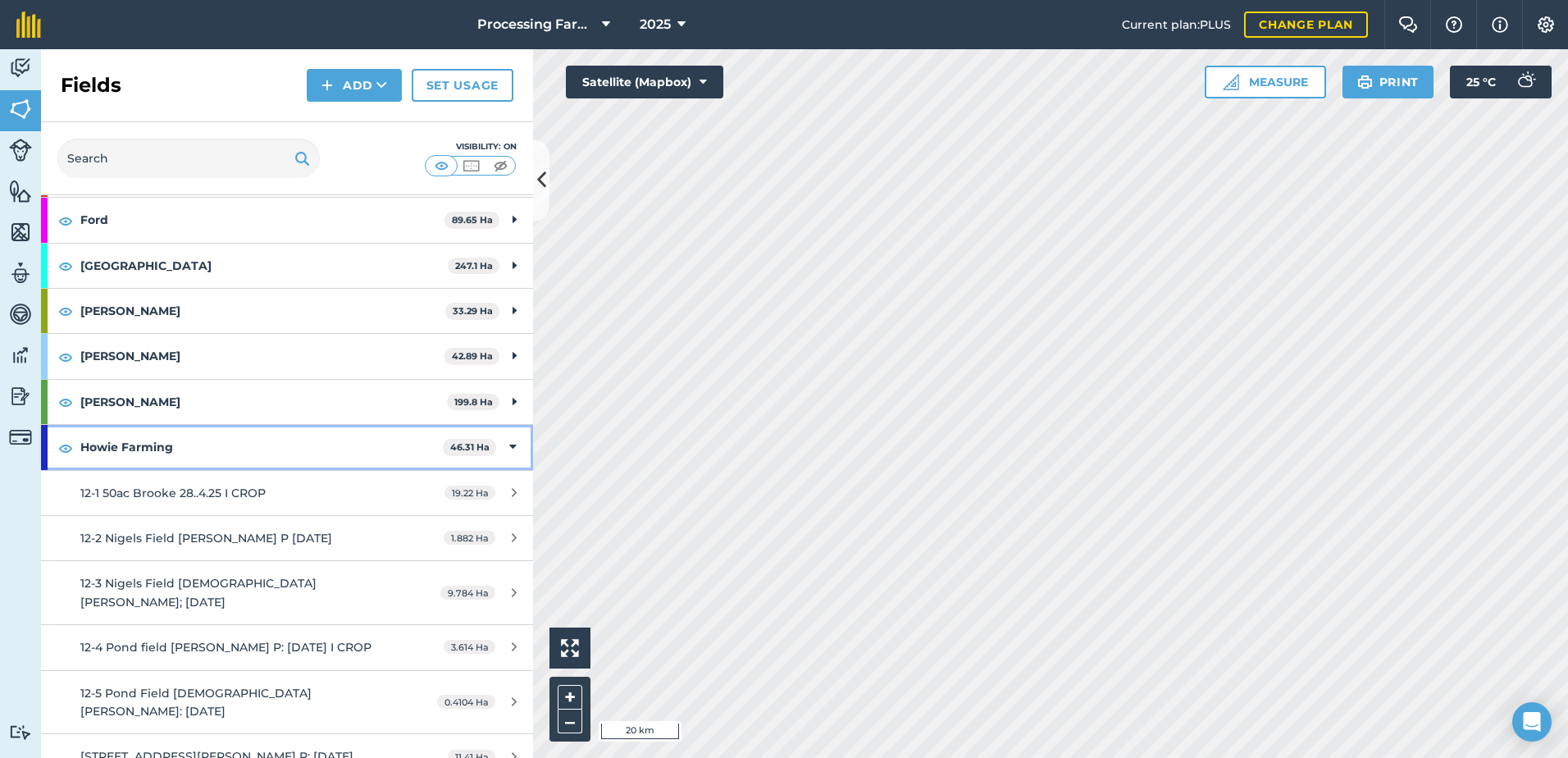
scroll to position [738, 0]
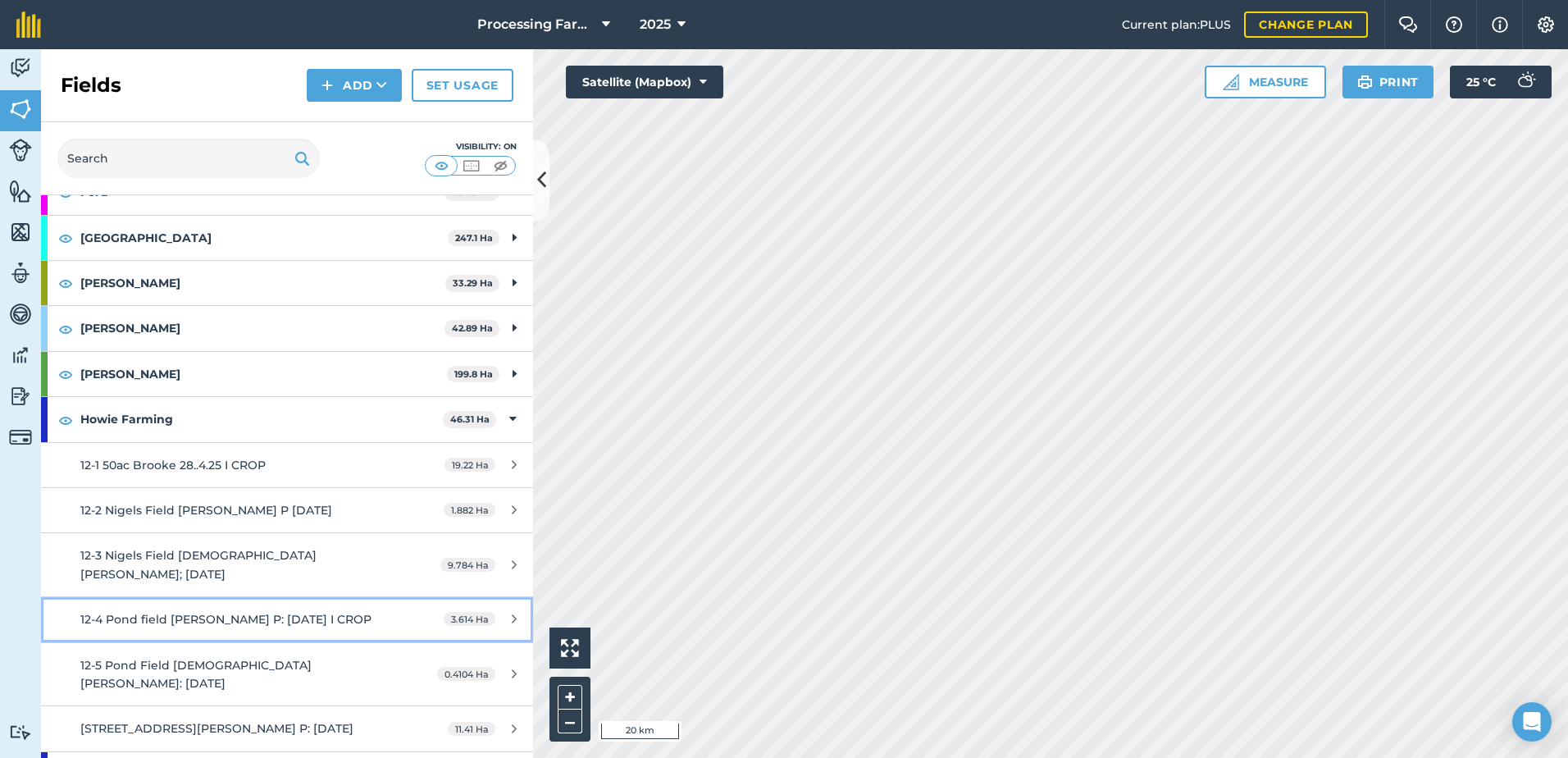
click at [295, 611] on span "12-4 Pond field [PERSON_NAME] P: [DATE] I CROP" at bounding box center [226, 619] width 291 height 14
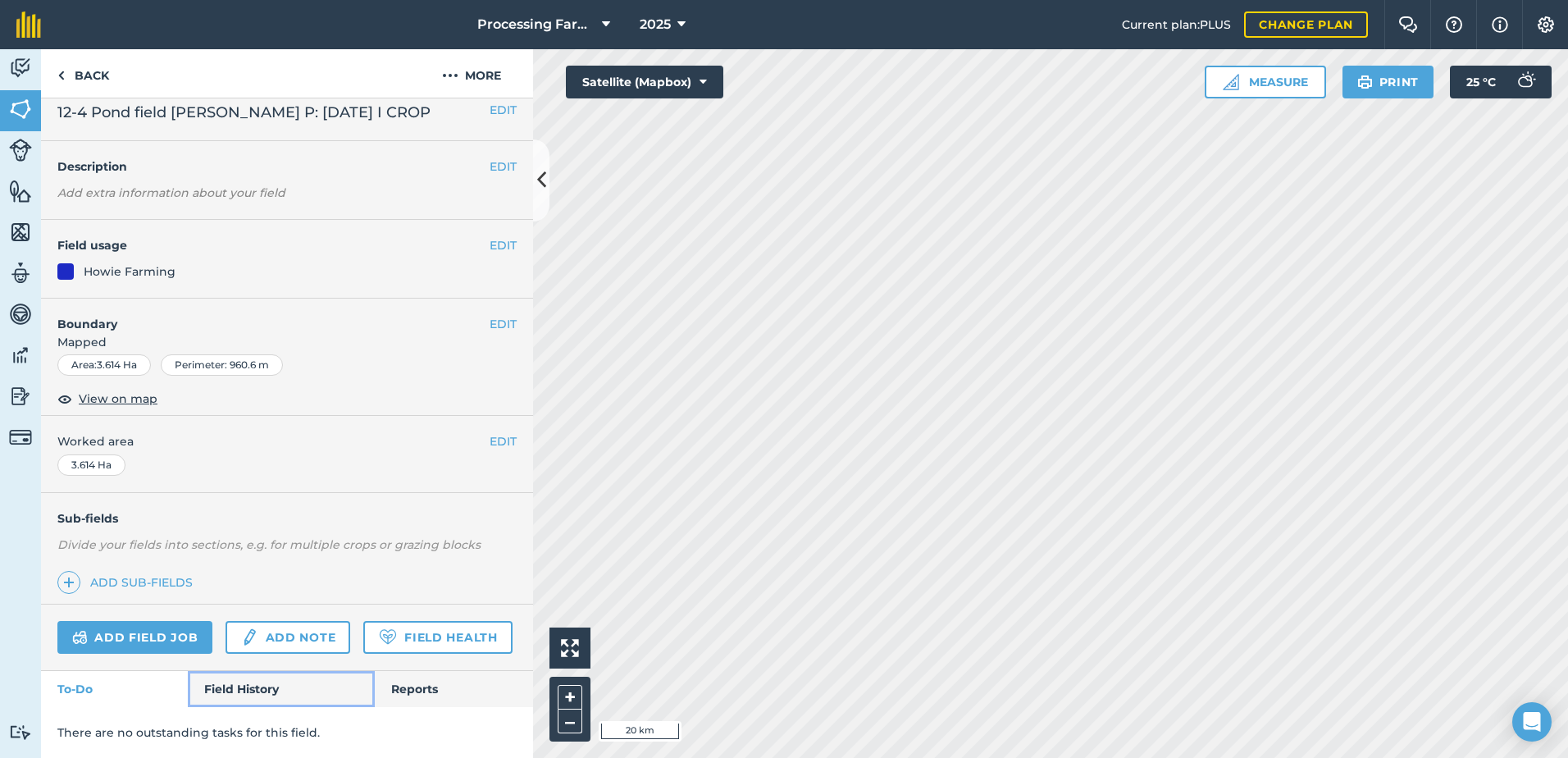
click at [259, 687] on link "Field History" at bounding box center [281, 688] width 186 height 36
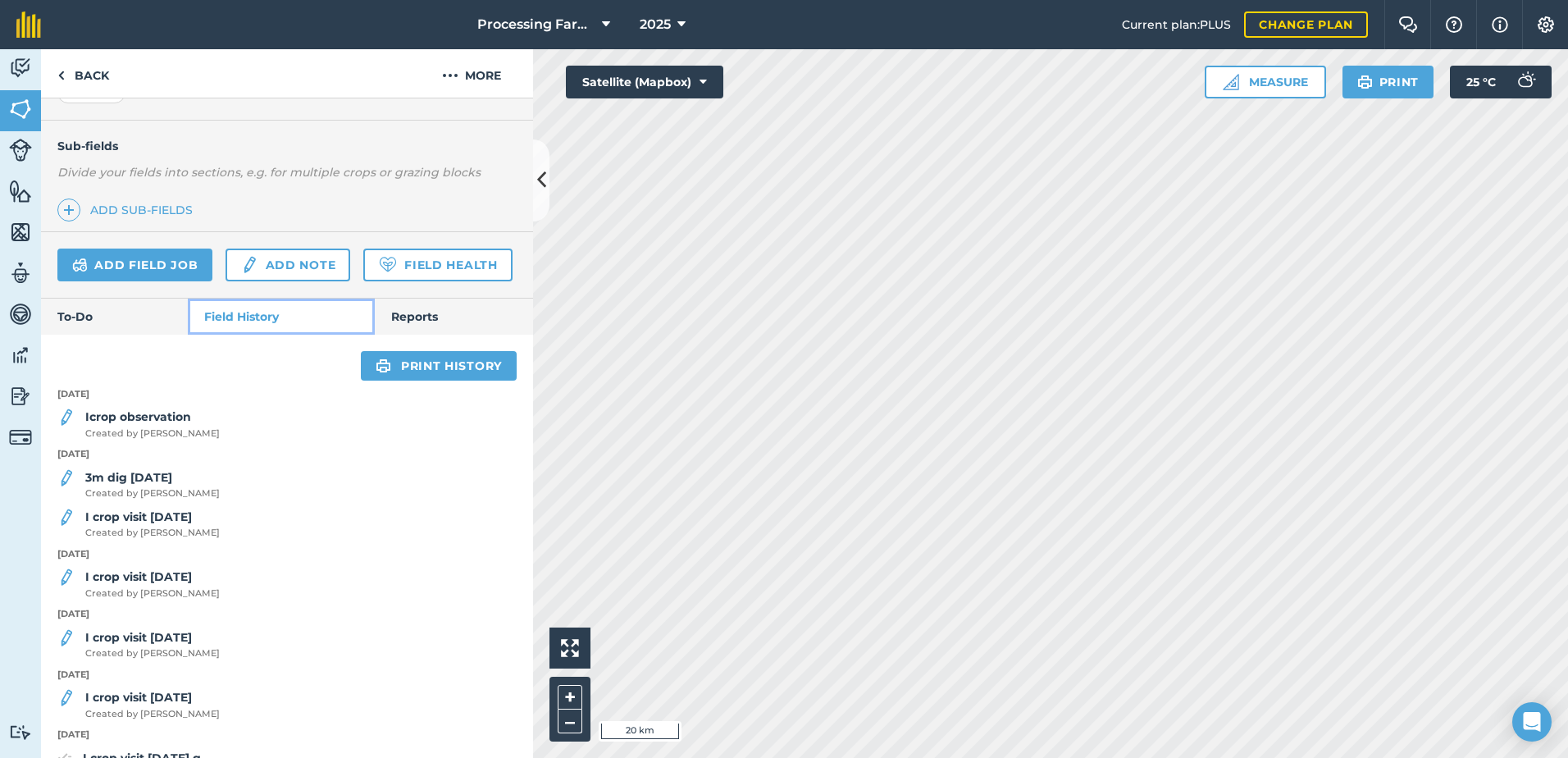
scroll to position [388, 0]
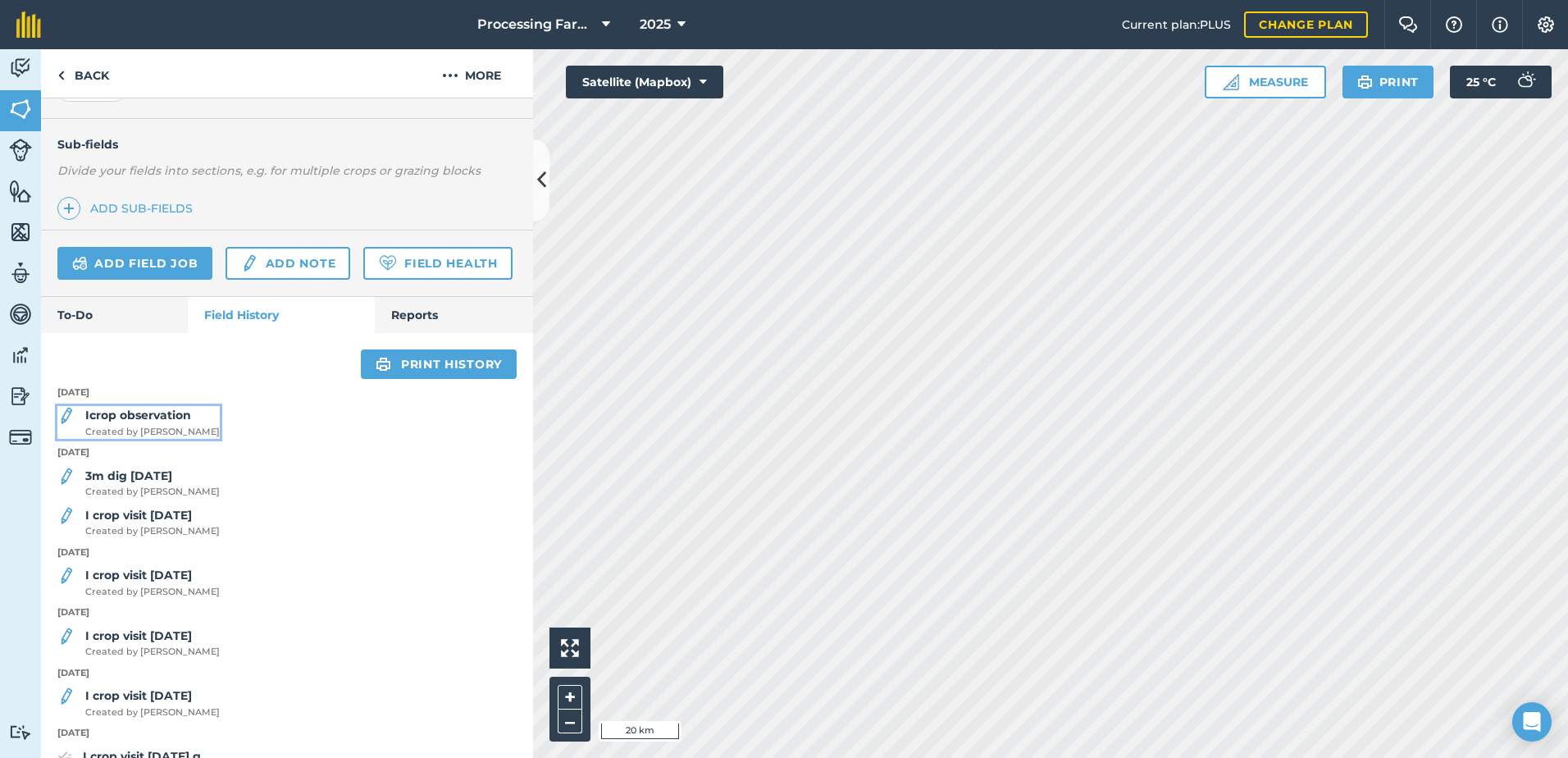
click at [166, 422] on strong "Icrop observation" at bounding box center [138, 415] width 106 height 14
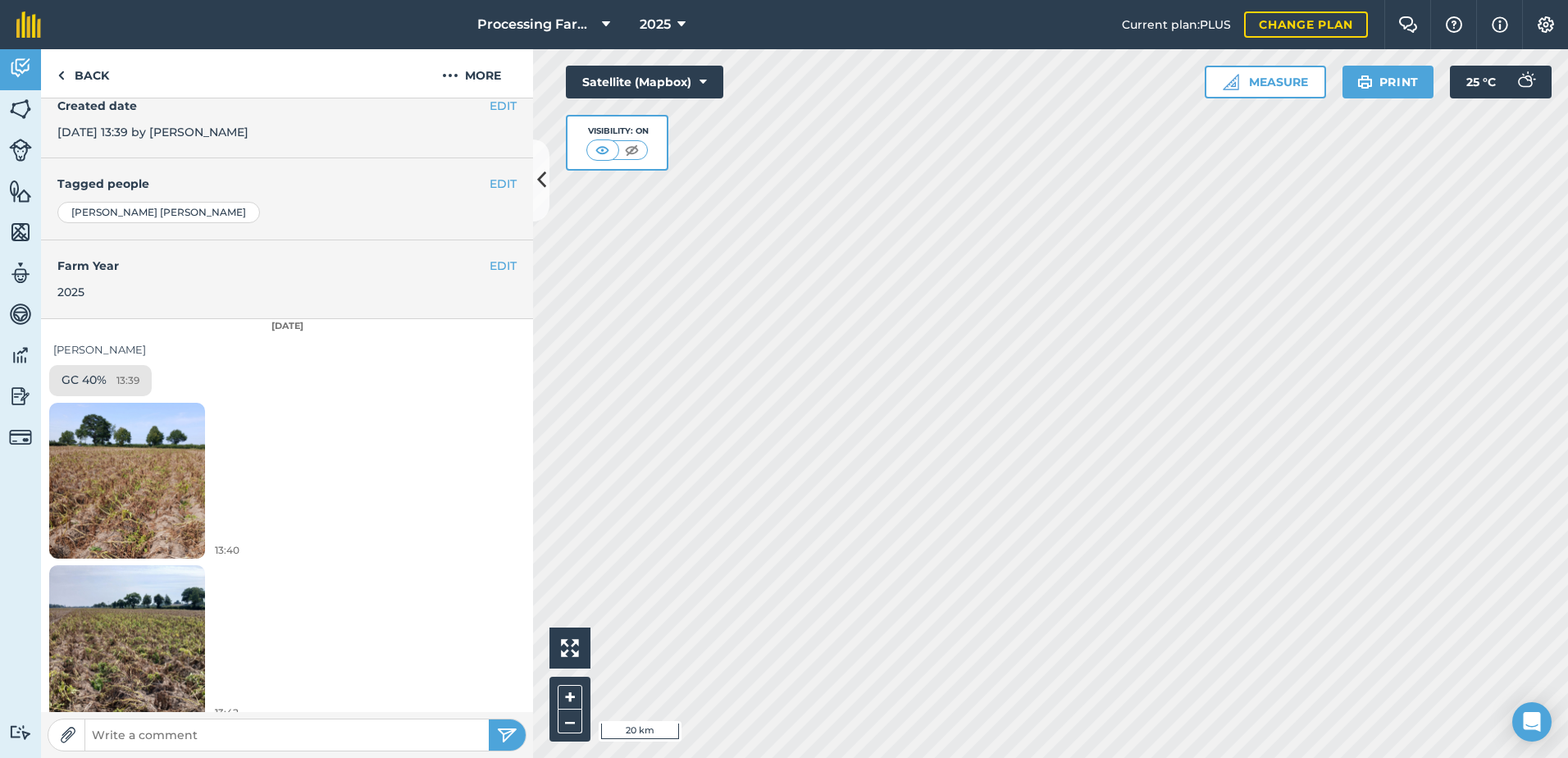
scroll to position [317, 0]
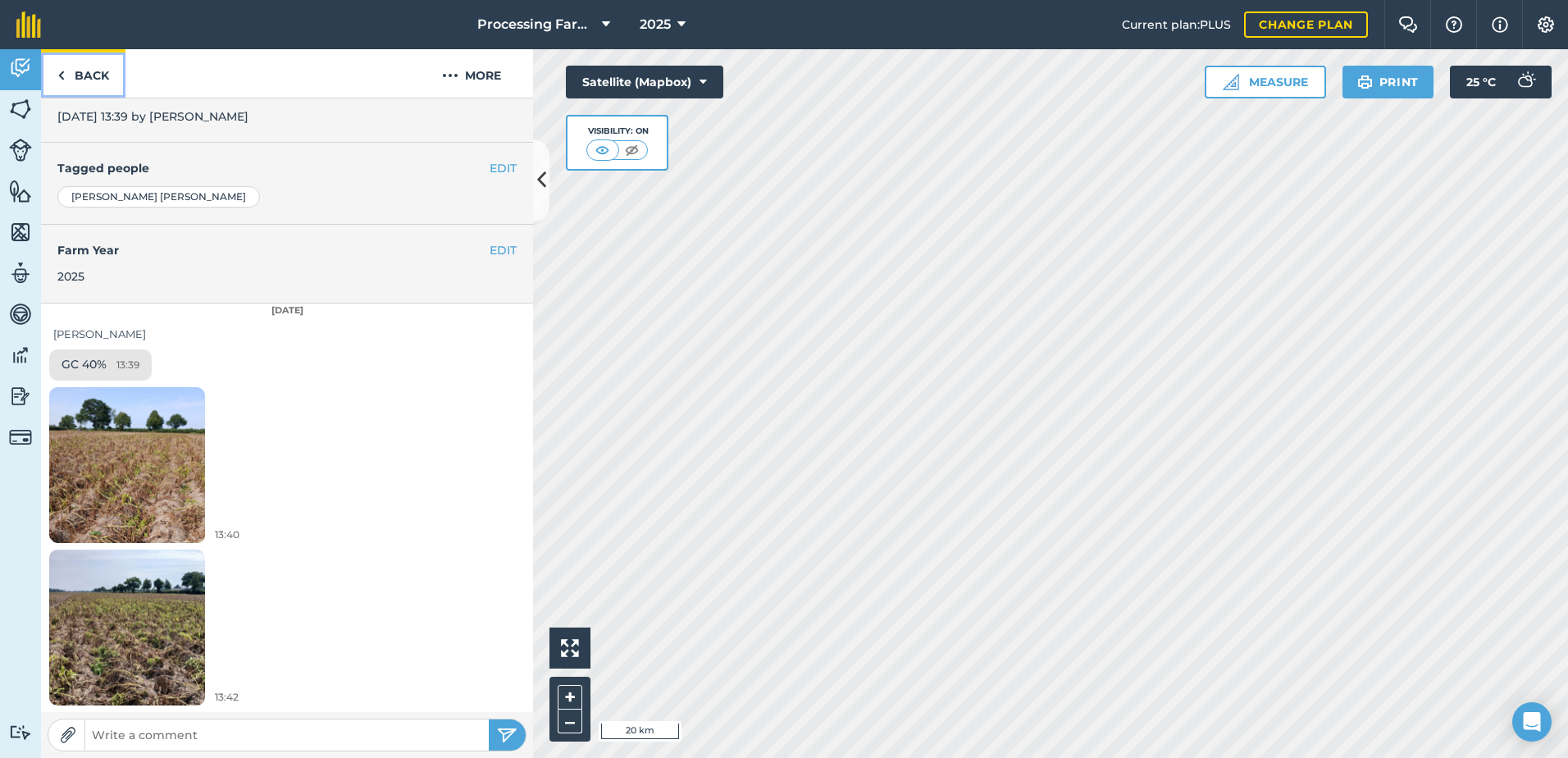
click at [88, 68] on link "Back" at bounding box center [82, 72] width 84 height 48
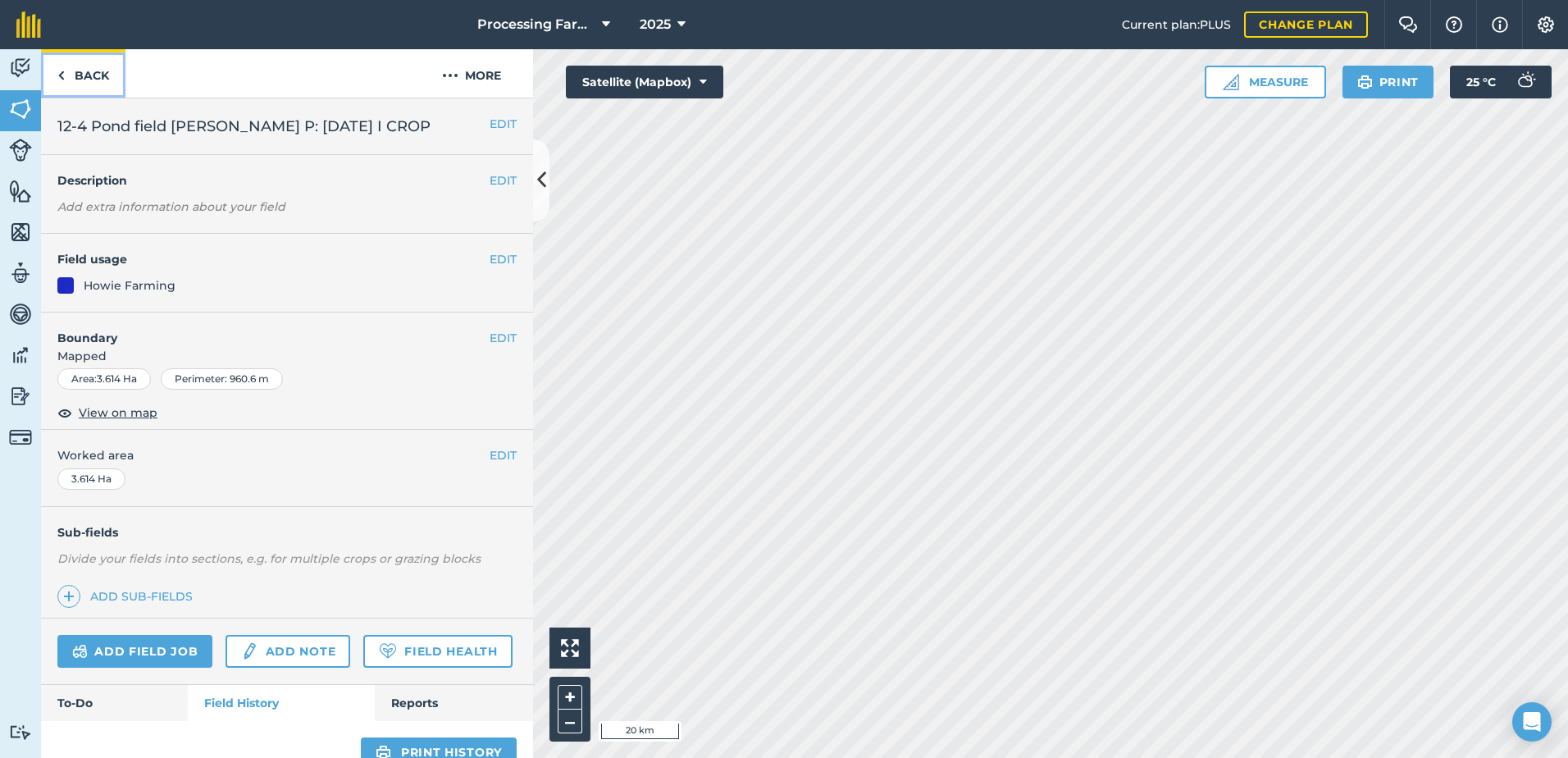
click at [90, 75] on link "Back" at bounding box center [82, 72] width 84 height 48
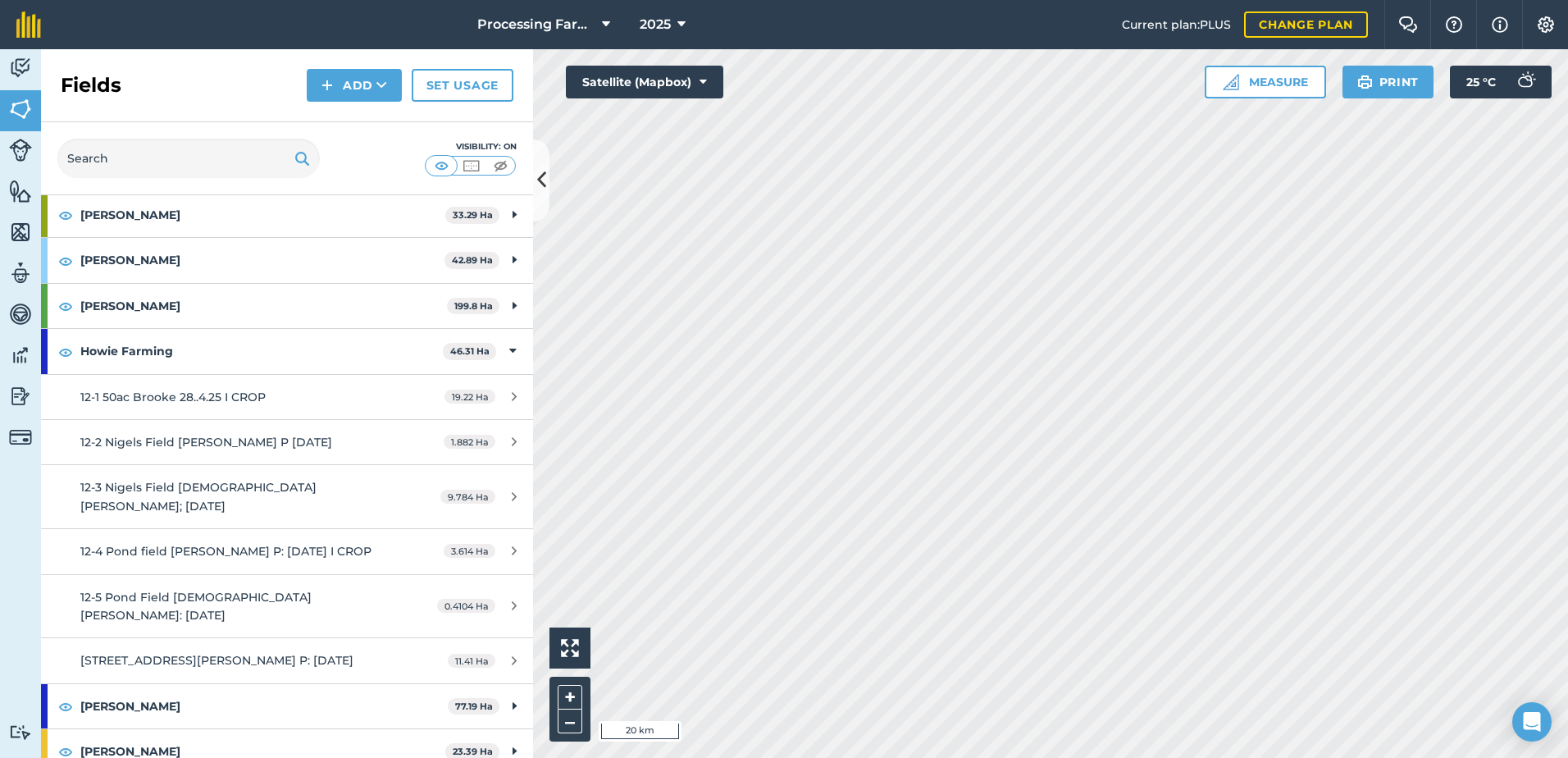
scroll to position [820, 0]
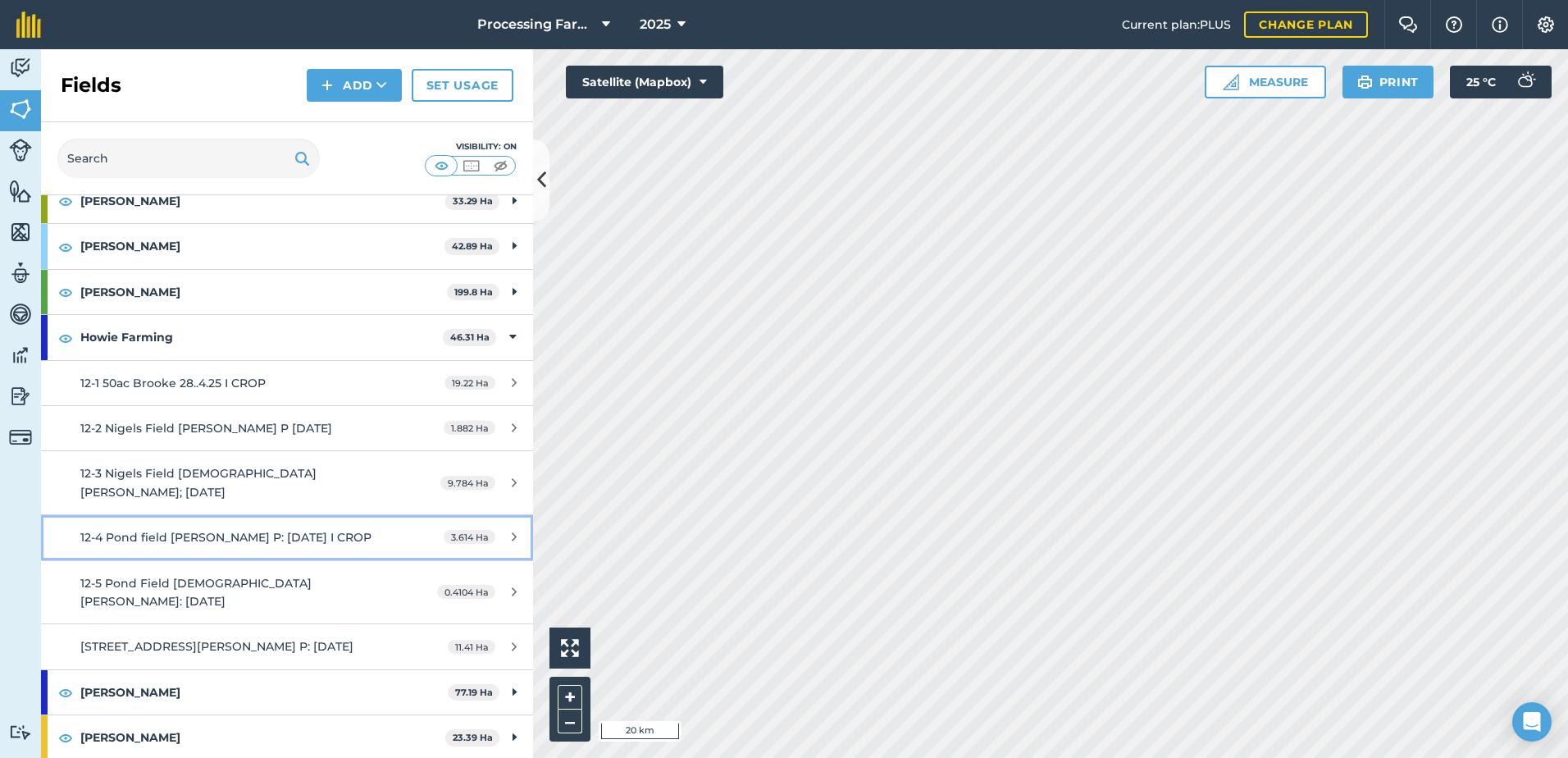
click at [242, 530] on span "12-4 Pond field [PERSON_NAME] P: [DATE] I CROP" at bounding box center [226, 537] width 291 height 14
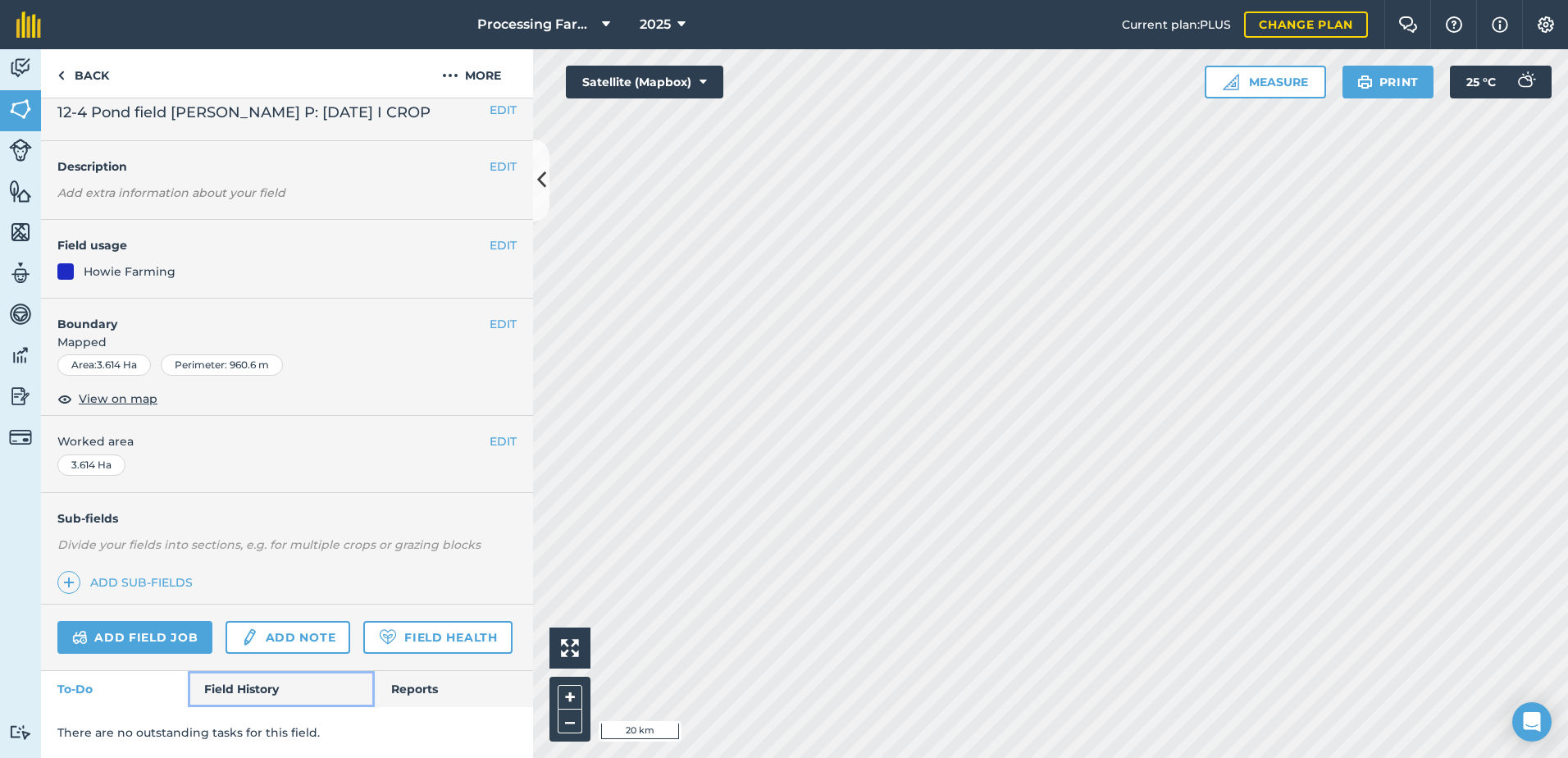
click at [240, 683] on link "Field History" at bounding box center [281, 688] width 186 height 36
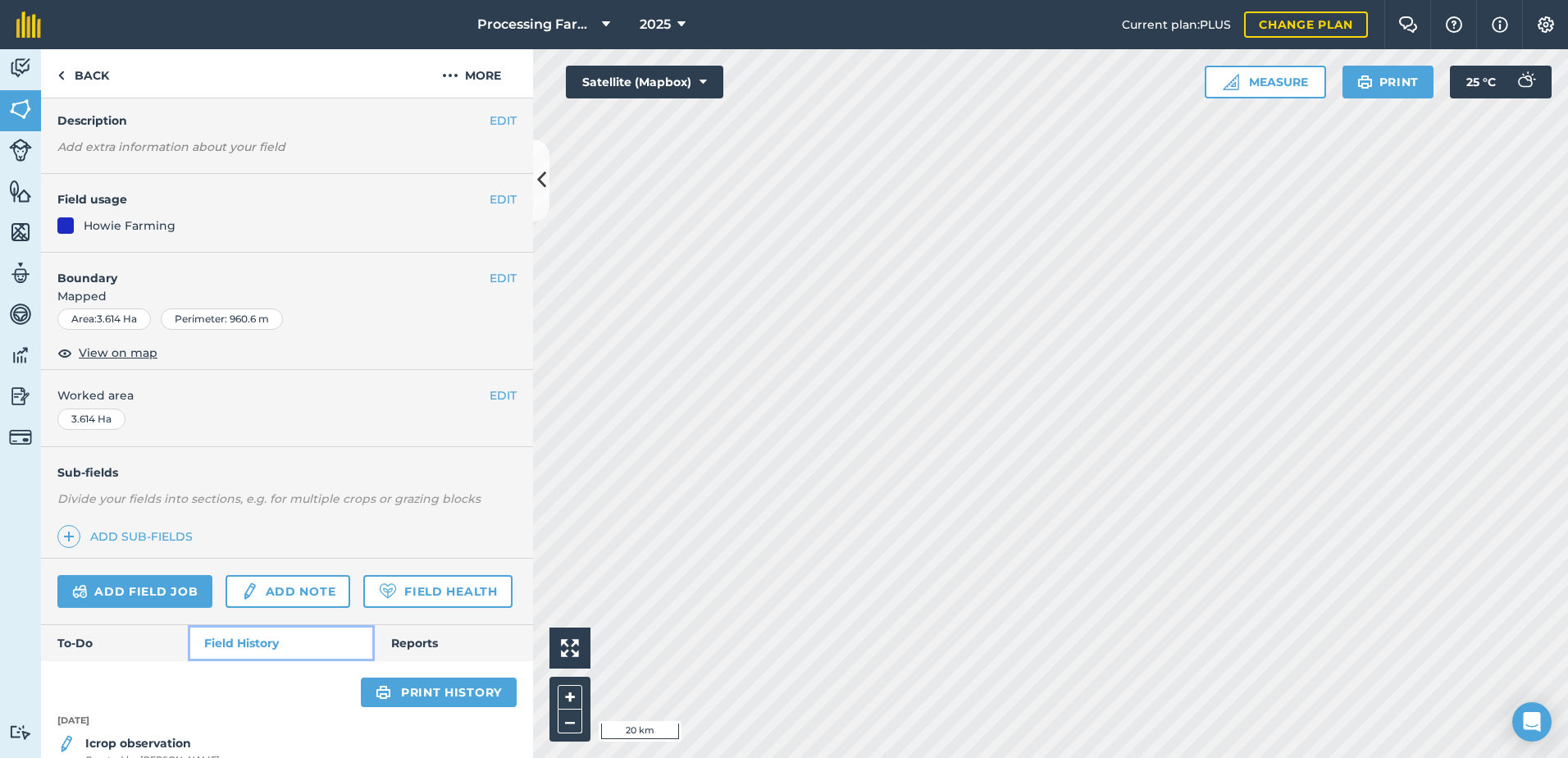
scroll to position [388, 0]
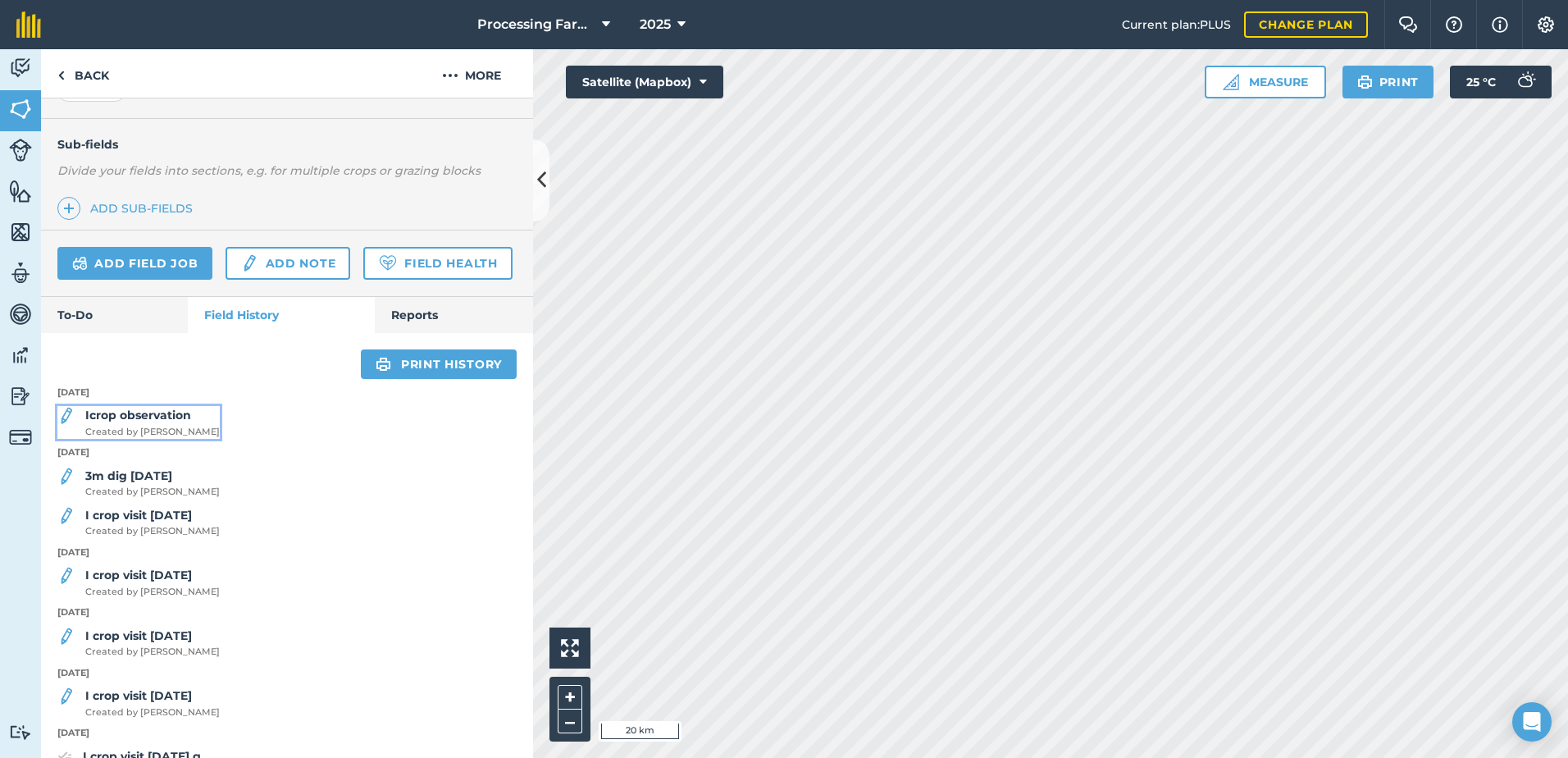
click at [176, 422] on strong "Icrop observation" at bounding box center [138, 415] width 106 height 14
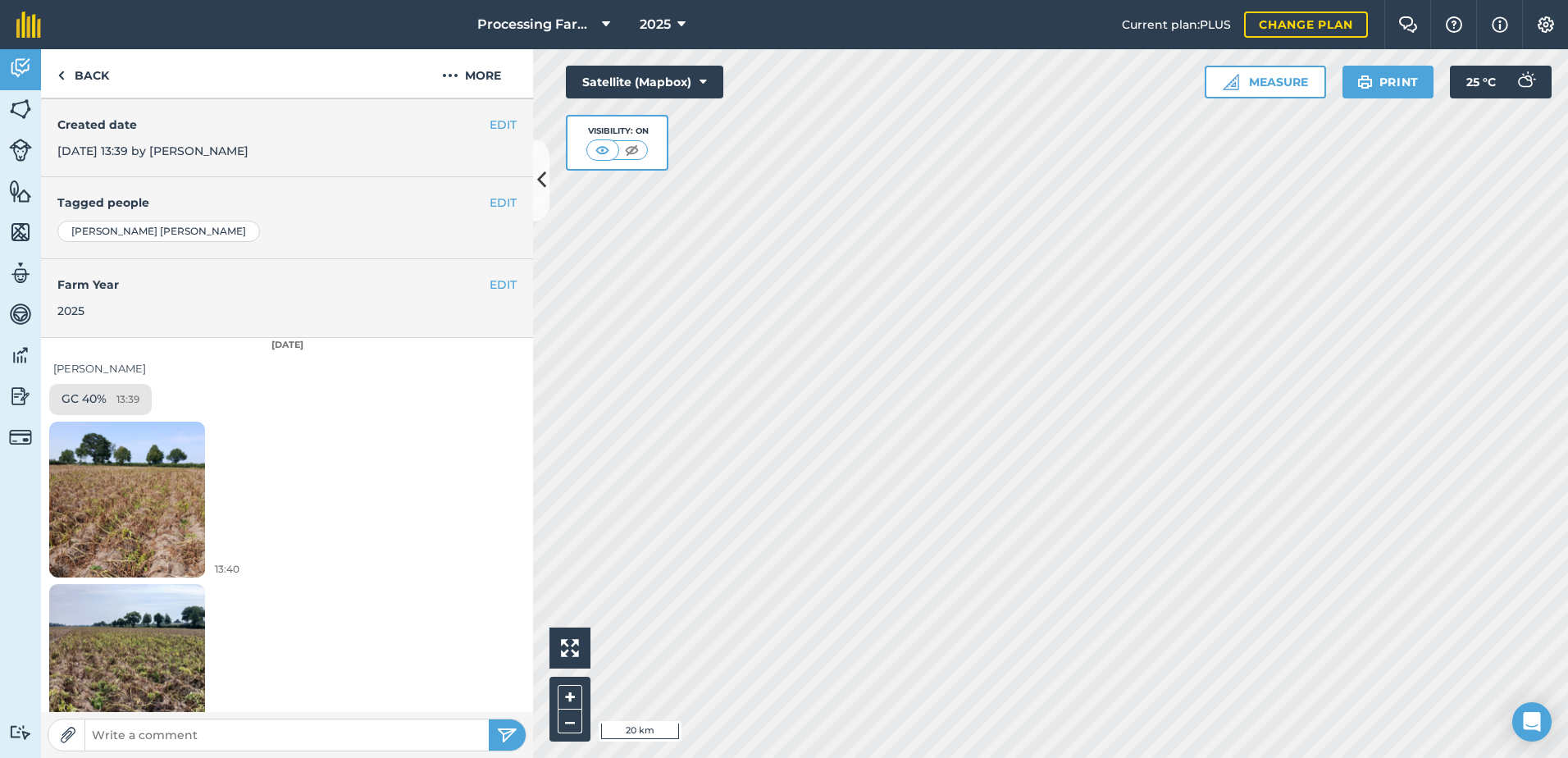
scroll to position [317, 0]
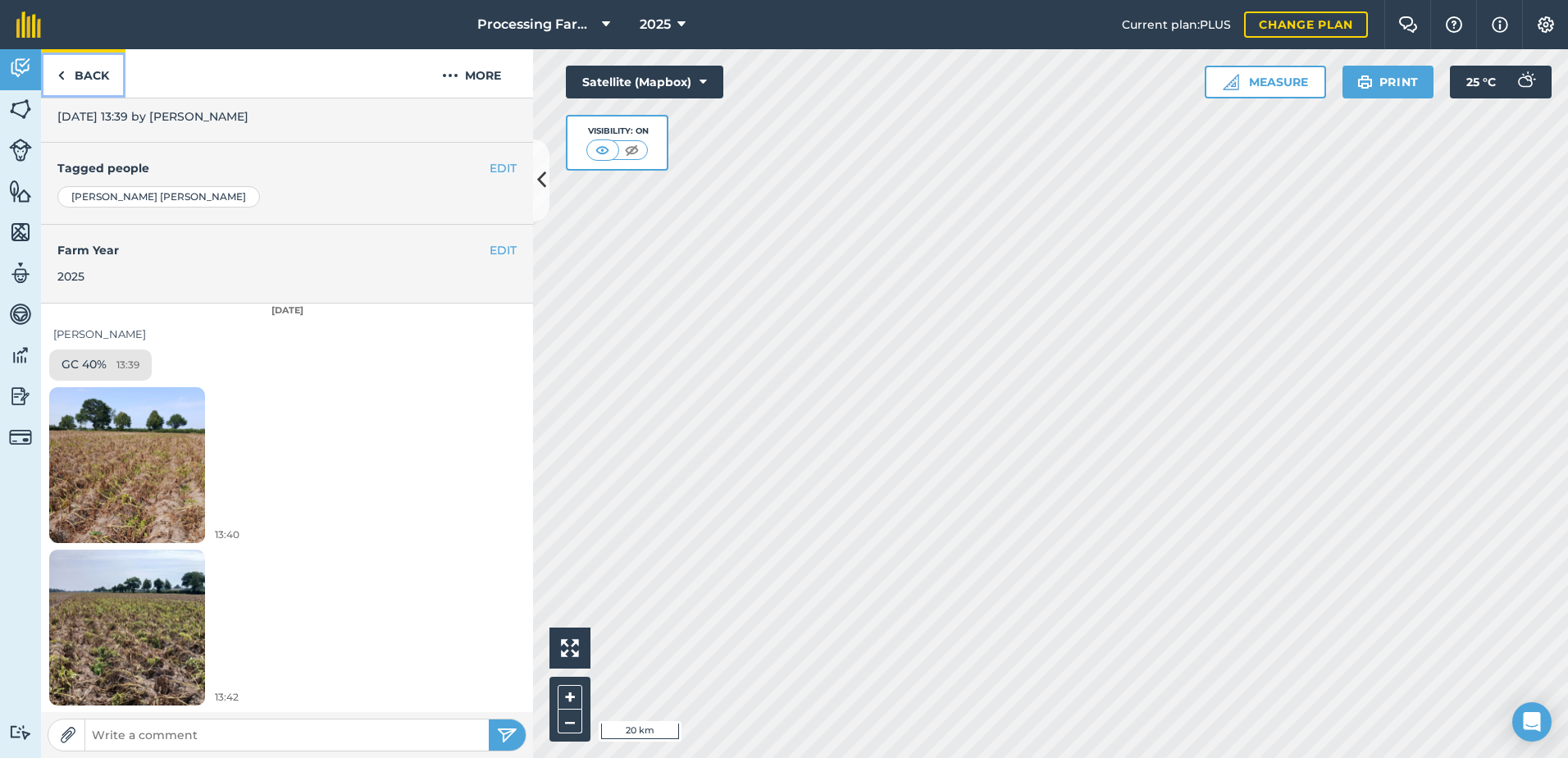
click at [74, 78] on link "Back" at bounding box center [82, 72] width 84 height 48
